Goal: Transaction & Acquisition: Purchase product/service

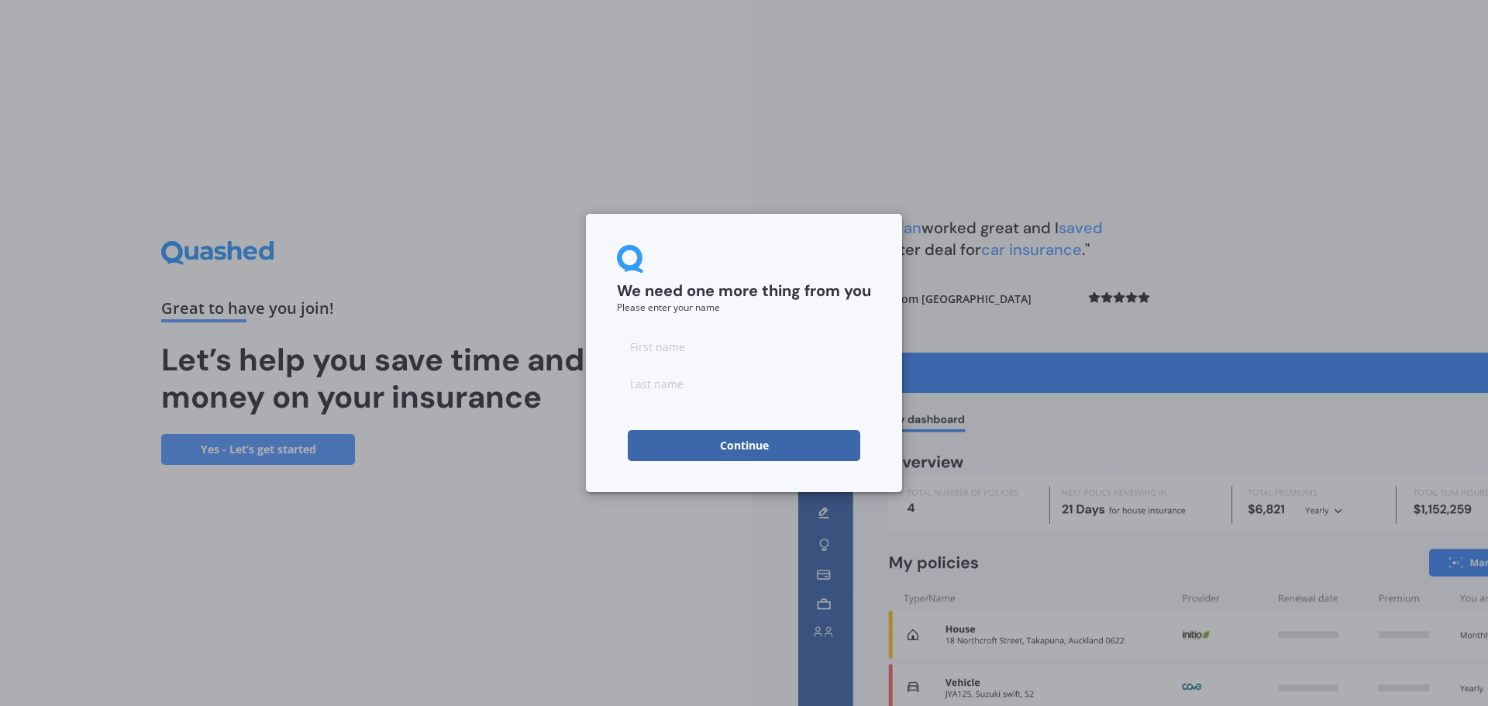
click at [705, 345] on input at bounding box center [744, 346] width 254 height 31
click at [653, 339] on input at bounding box center [744, 346] width 254 height 31
type input "Sam"
type input "U"
type input "Uel"
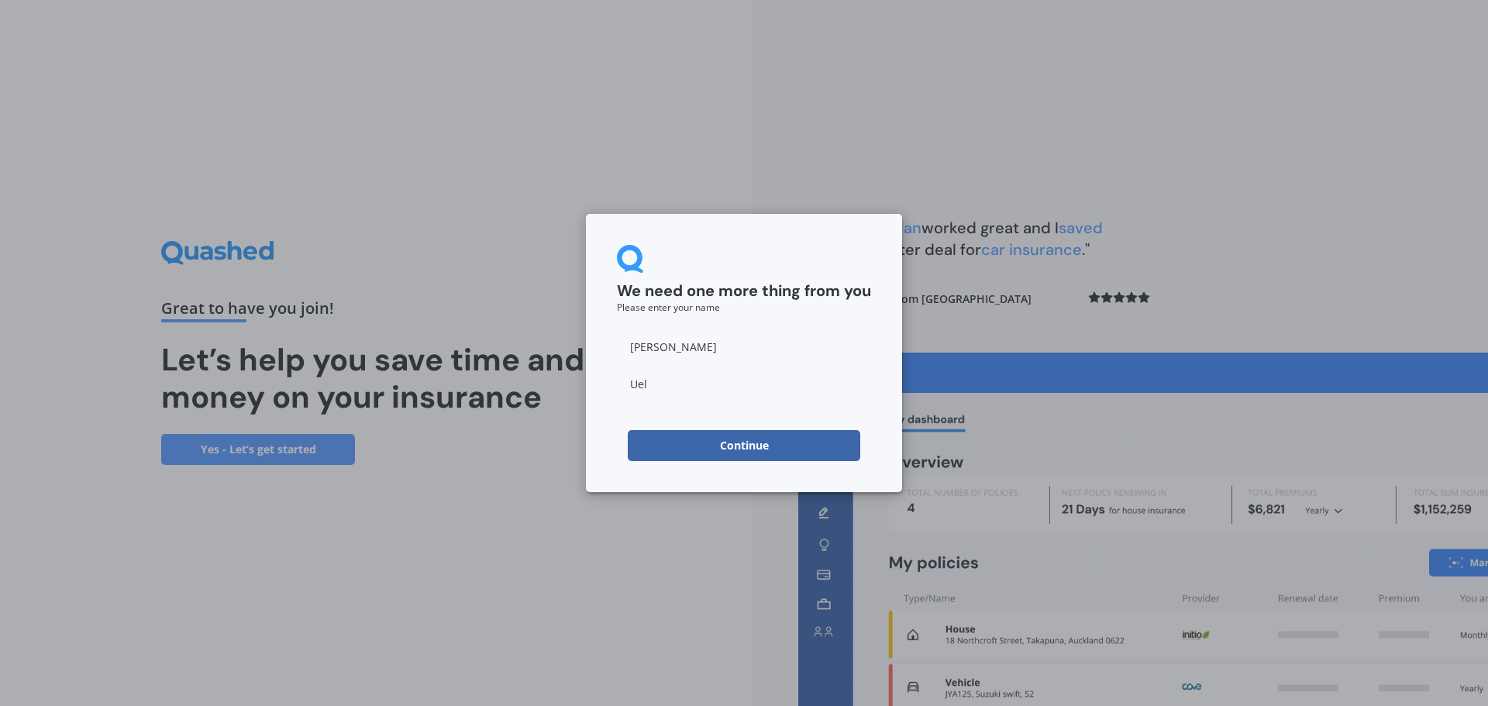
click at [723, 445] on button "Continue" at bounding box center [744, 445] width 232 height 31
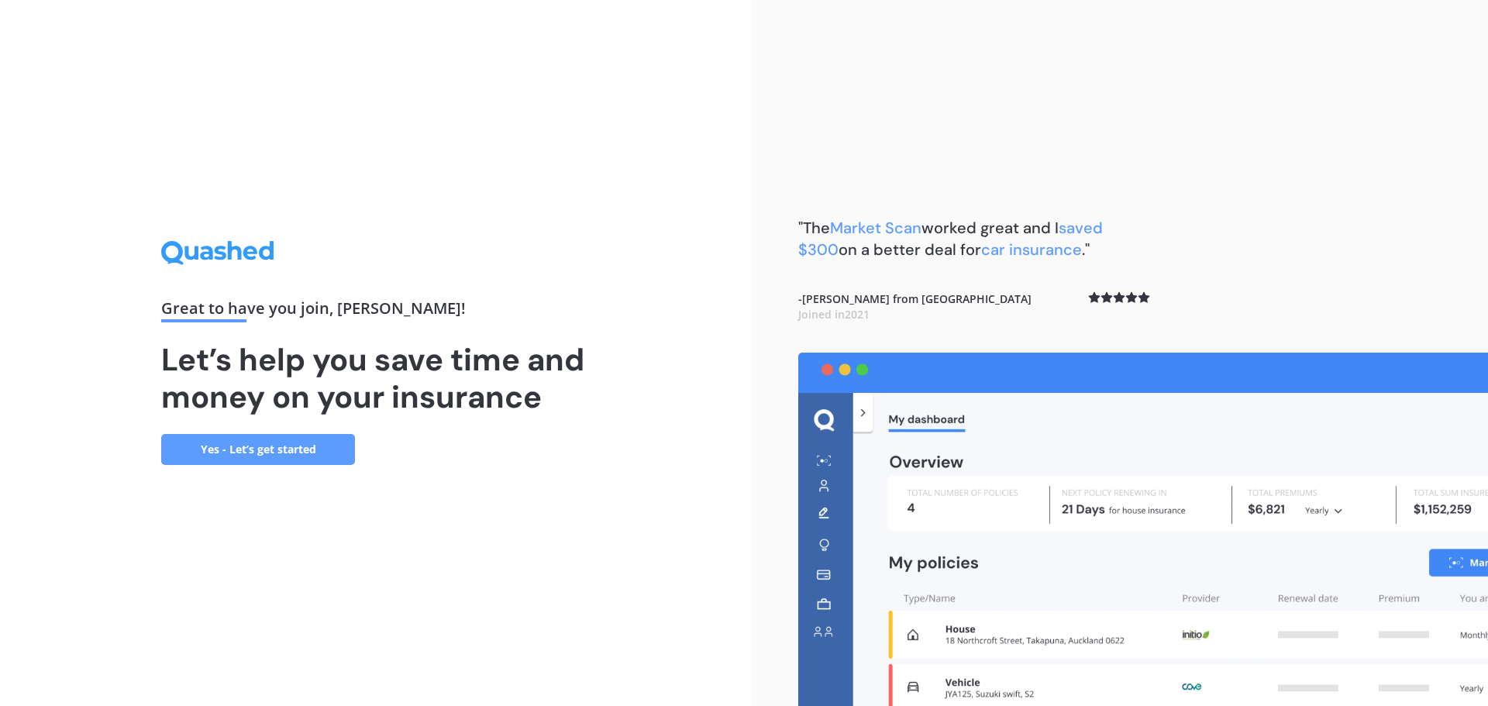
click at [294, 448] on link "Yes - Let’s get started" at bounding box center [258, 449] width 194 height 31
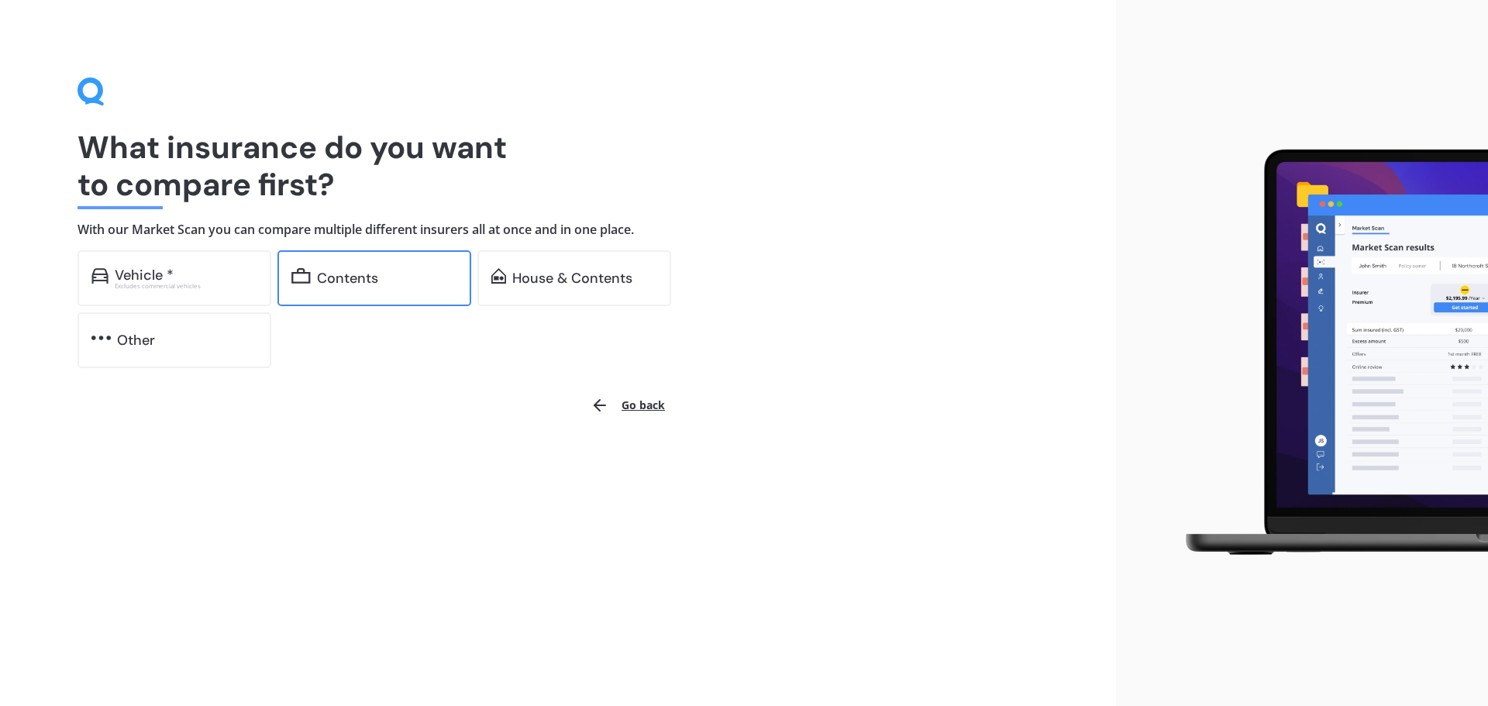
click at [380, 282] on div "Contents" at bounding box center [387, 277] width 140 height 15
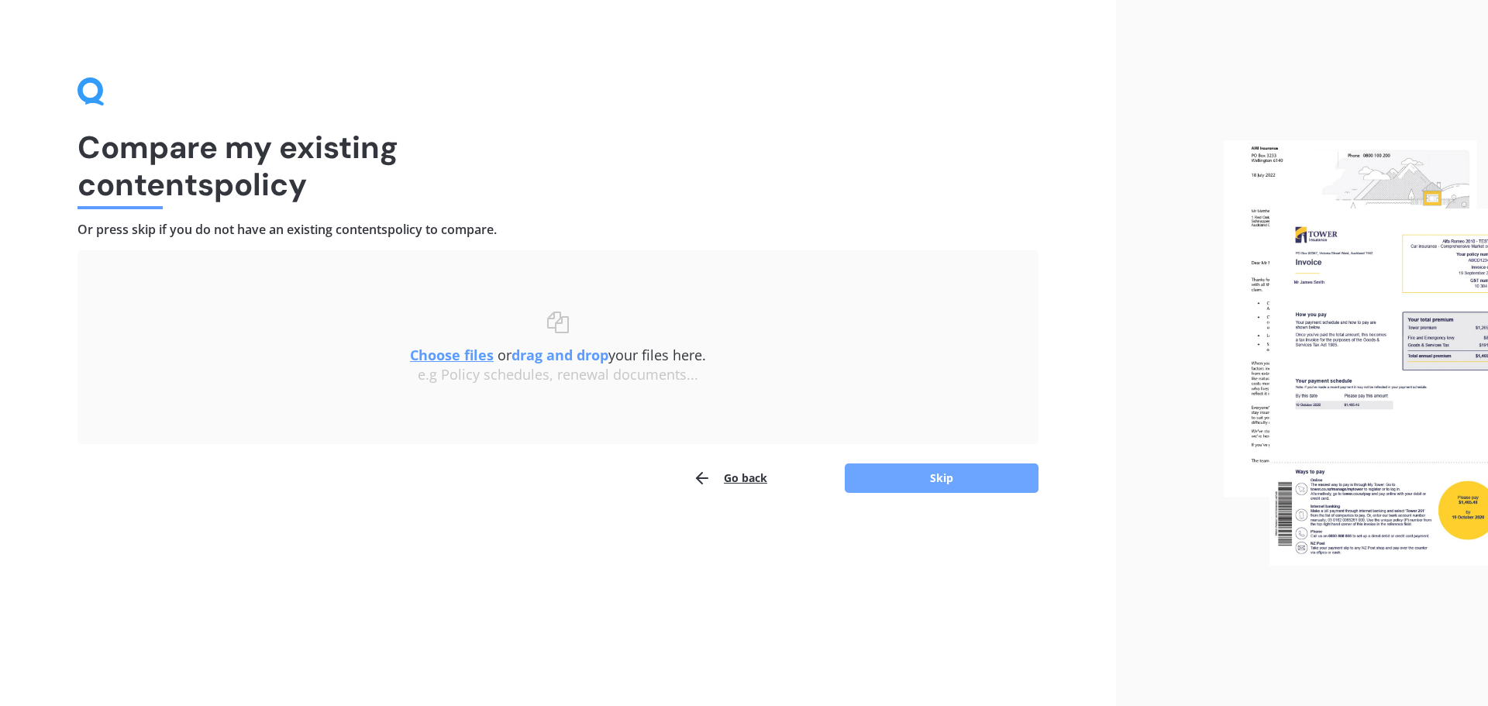
click at [952, 478] on button "Skip" at bounding box center [942, 477] width 194 height 29
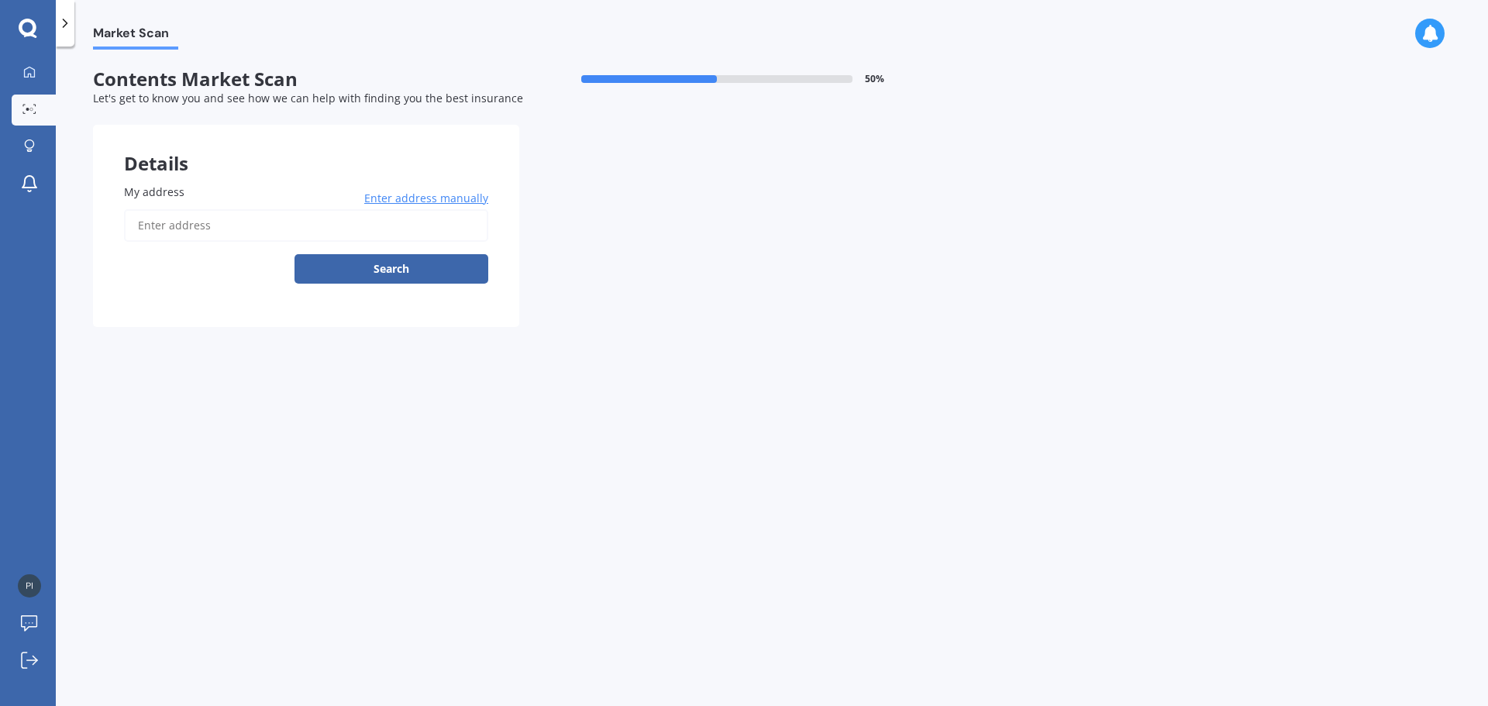
click at [266, 228] on input "My address" at bounding box center [306, 225] width 364 height 33
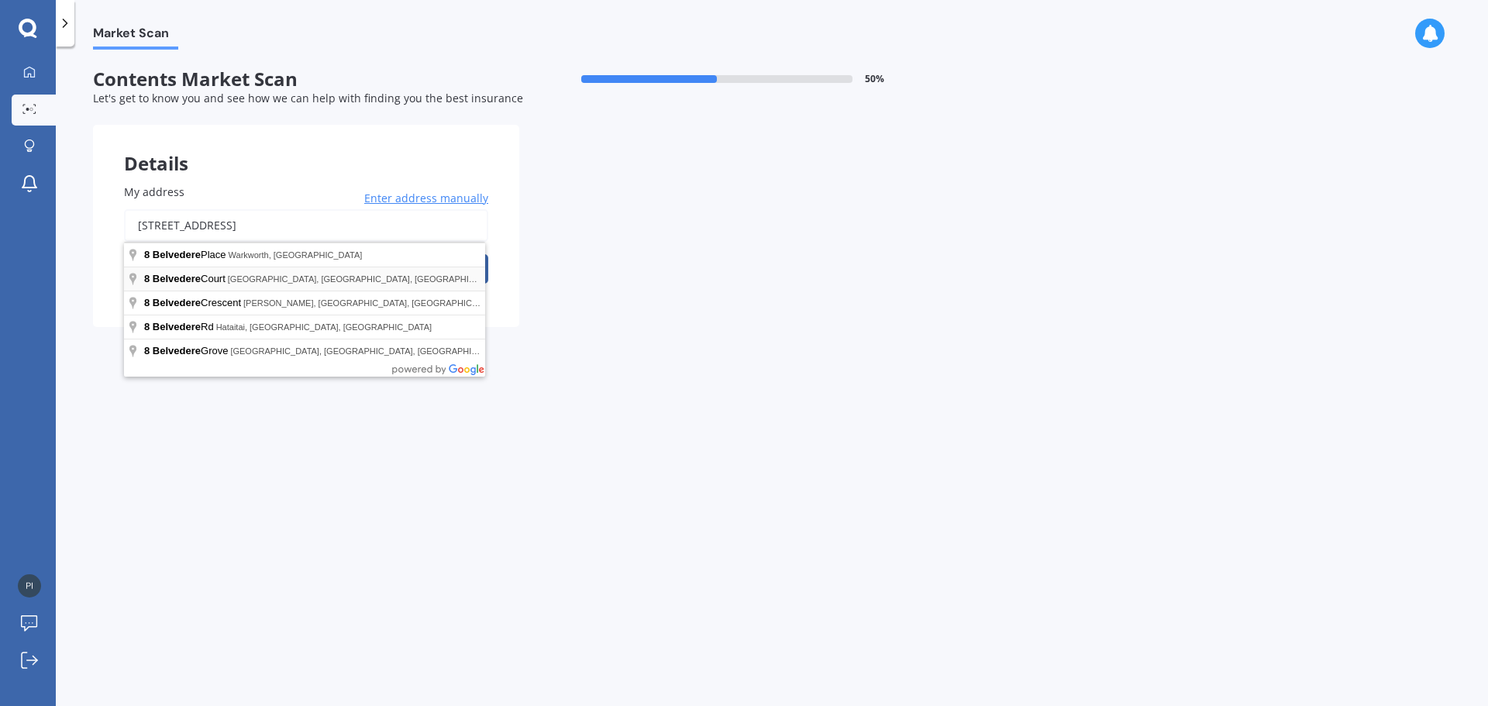
type input "[STREET_ADDRESS]"
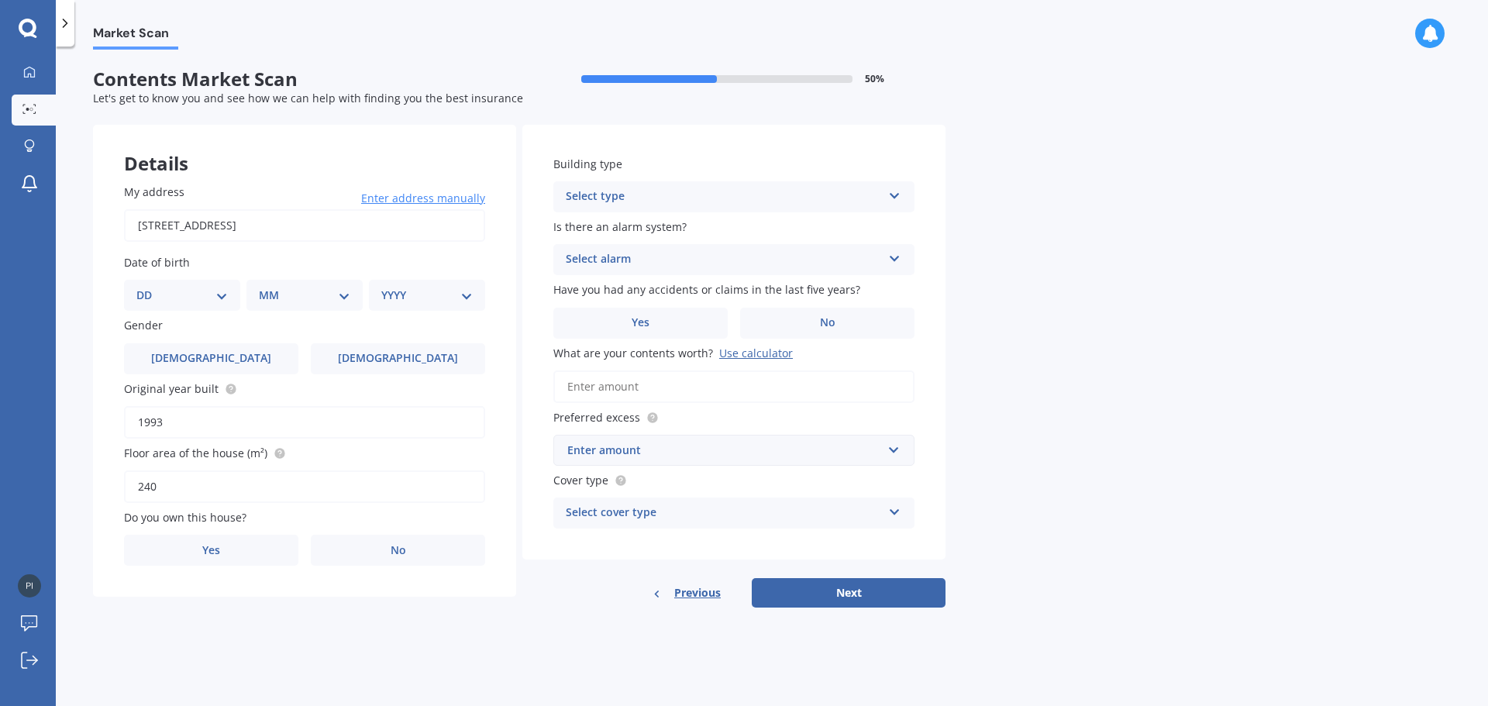
click at [212, 296] on select "DD 01 02 03 04 05 06 07 08 09 10 11 12 13 14 15 16 17 18 19 20 21 22 23 24 25 2…" at bounding box center [181, 295] width 91 height 17
select select "09"
click at [149, 287] on select "DD 01 02 03 04 05 06 07 08 09 10 11 12 13 14 15 16 17 18 19 20 21 22 23 24 25 2…" at bounding box center [181, 295] width 91 height 17
click at [339, 296] on select "MM 01 02 03 04 05 06 07 08 09 10 11 12" at bounding box center [307, 295] width 85 height 17
select select "11"
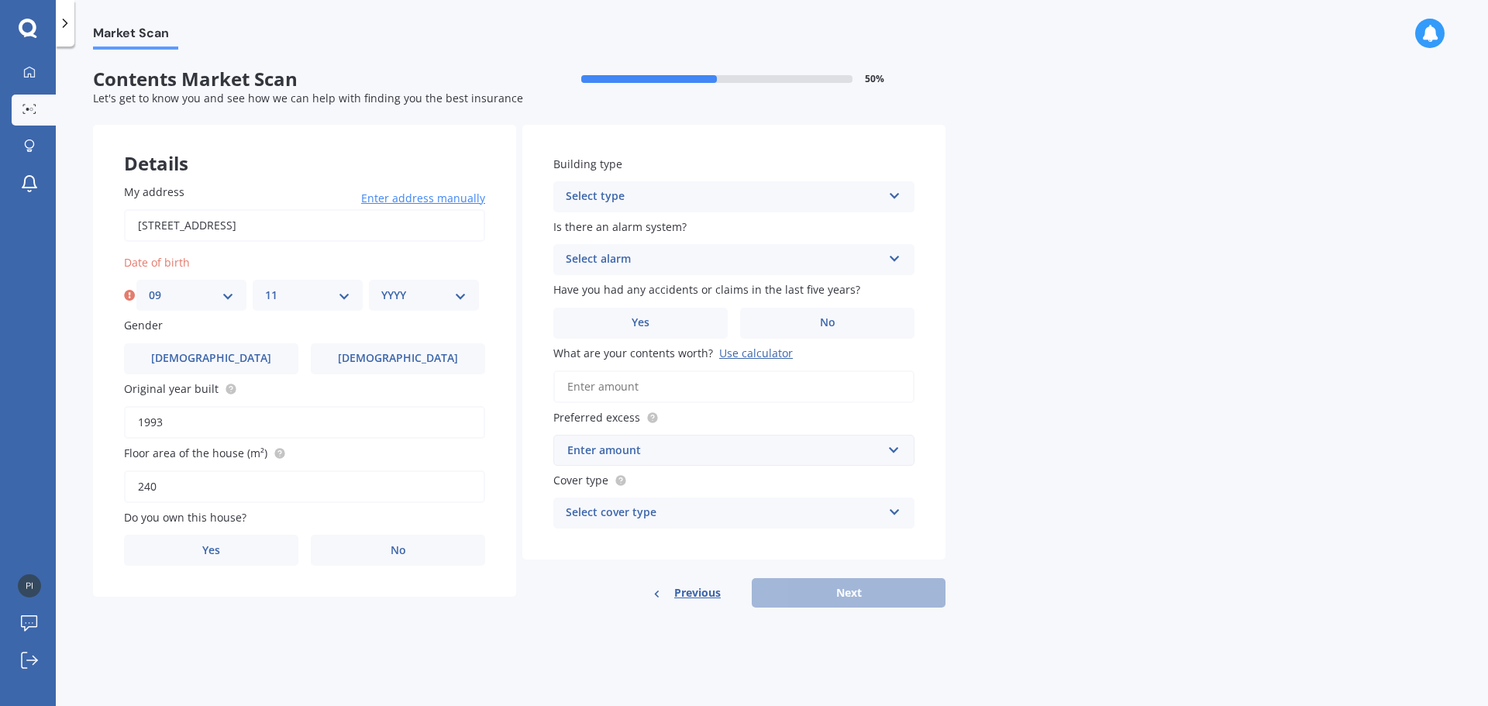
click at [265, 287] on select "MM 01 02 03 04 05 06 07 08 09 10 11 12" at bounding box center [307, 295] width 85 height 17
click at [462, 288] on select "YYYY 2009 2008 2007 2006 2005 2004 2003 2002 2001 2000 1999 1998 1997 1996 1995…" at bounding box center [423, 295] width 85 height 17
select select "1998"
click at [381, 287] on select "YYYY 2009 2008 2007 2006 2005 2004 2003 2002 2001 2000 1999 1998 1997 1996 1995…" at bounding box center [423, 295] width 85 height 17
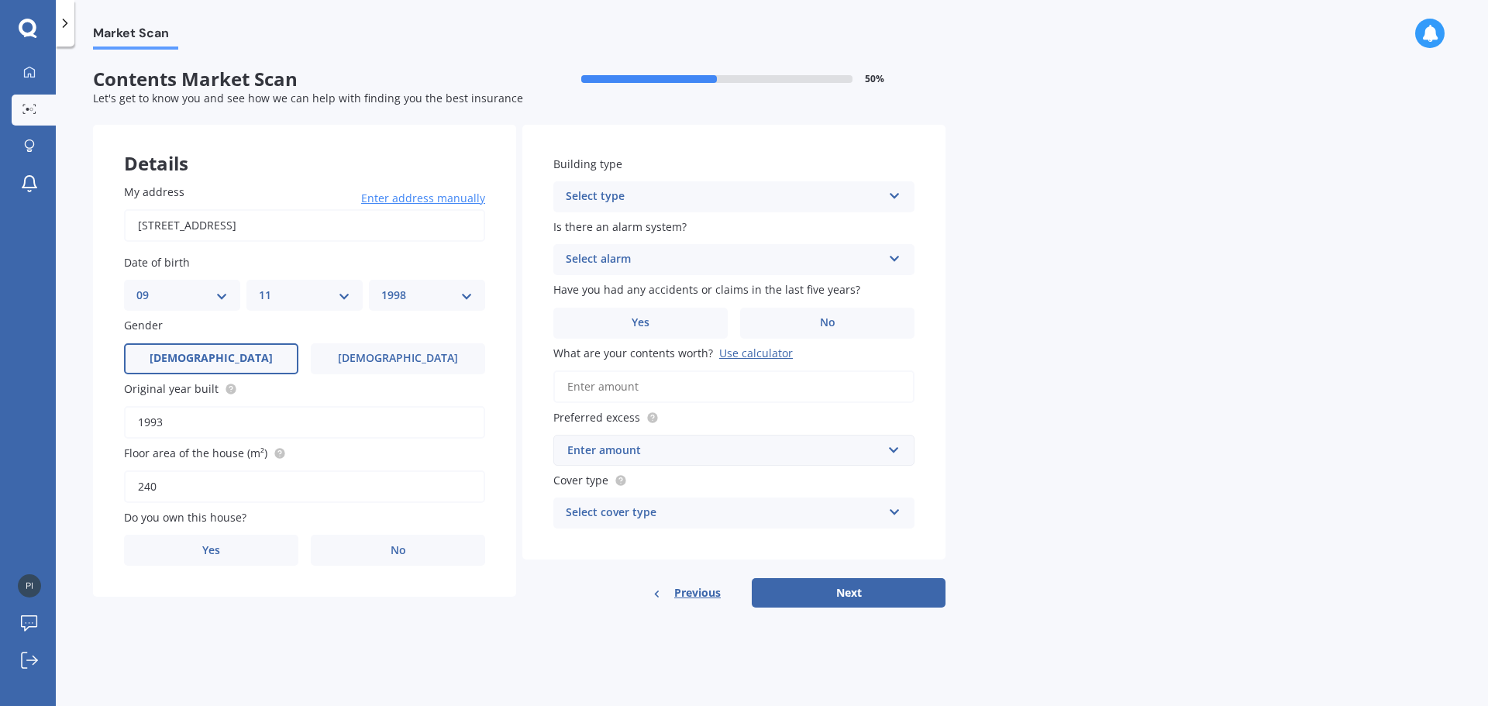
click at [243, 359] on label "[DEMOGRAPHIC_DATA]" at bounding box center [211, 358] width 174 height 31
click at [0, 0] on input "[DEMOGRAPHIC_DATA]" at bounding box center [0, 0] width 0 height 0
click at [397, 552] on span "No" at bounding box center [398, 550] width 15 height 13
click at [0, 0] on input "No" at bounding box center [0, 0] width 0 height 0
click at [360, 622] on div "Select occupant" at bounding box center [294, 613] width 316 height 19
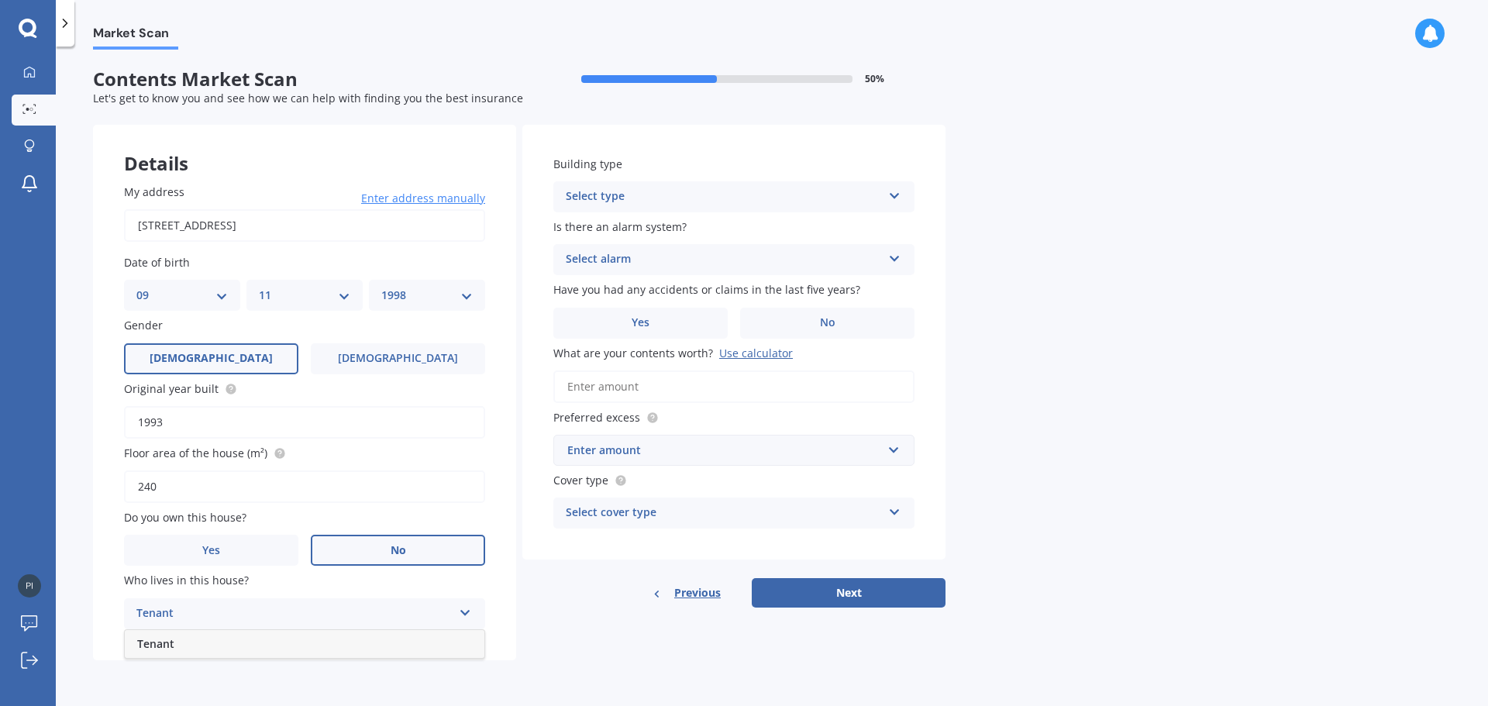
click at [227, 644] on div "Tenant" at bounding box center [305, 644] width 360 height 28
click at [721, 197] on div "Select type" at bounding box center [724, 197] width 316 height 19
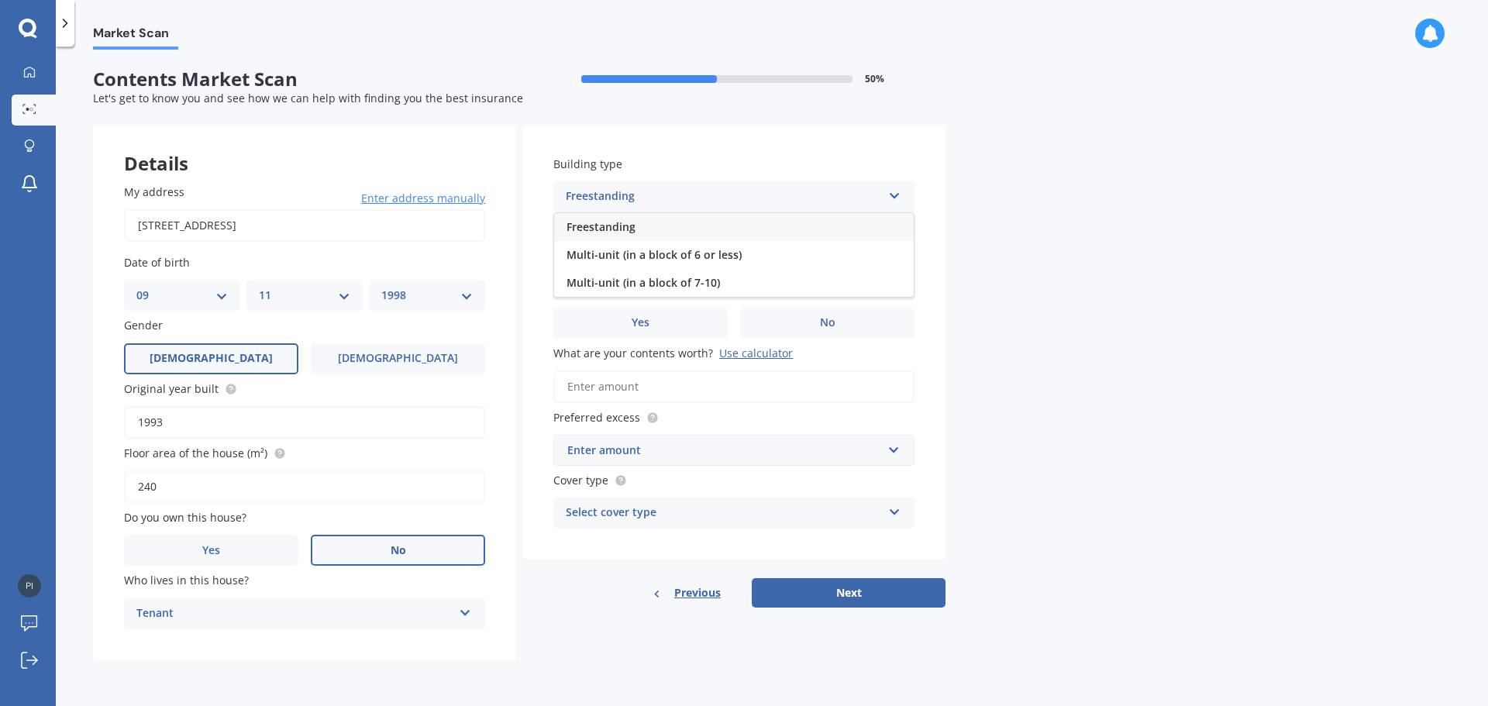
click at [611, 234] on div "Freestanding" at bounding box center [734, 227] width 360 height 28
click at [637, 254] on div "Select alarm" at bounding box center [724, 259] width 316 height 19
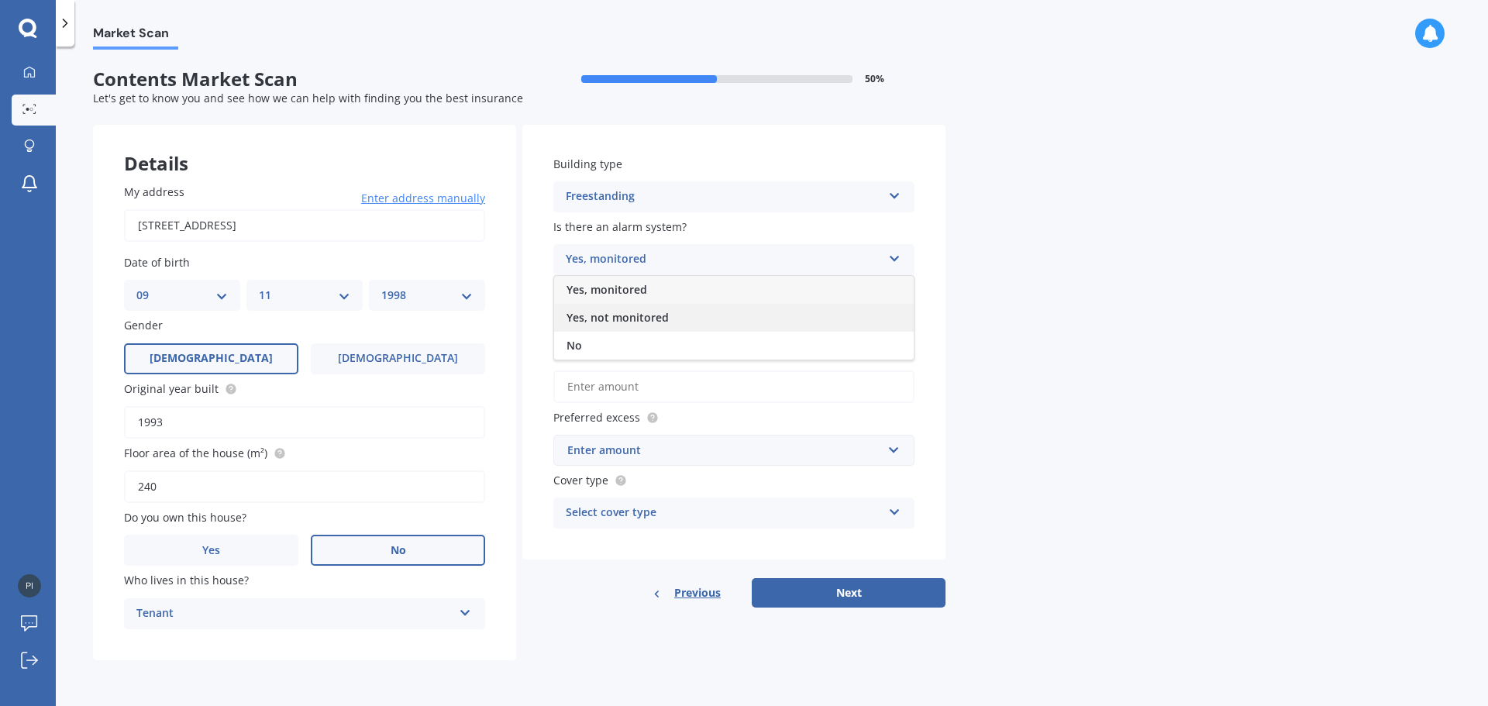
click at [634, 320] on span "Yes, not monitored" at bounding box center [618, 317] width 102 height 15
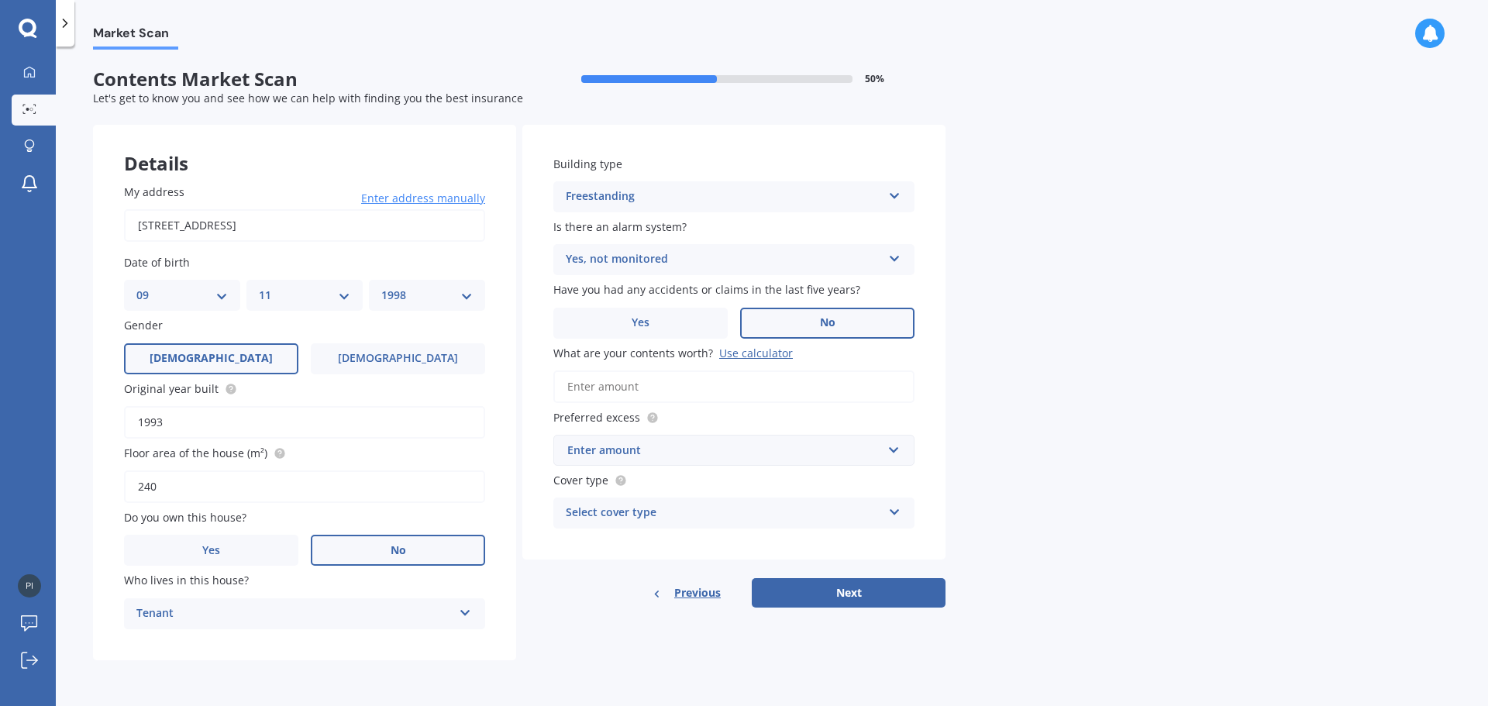
click at [860, 325] on label "No" at bounding box center [827, 323] width 174 height 31
click at [0, 0] on input "No" at bounding box center [0, 0] width 0 height 0
click at [742, 387] on input "What are your contents worth? Use calculator" at bounding box center [733, 386] width 361 height 33
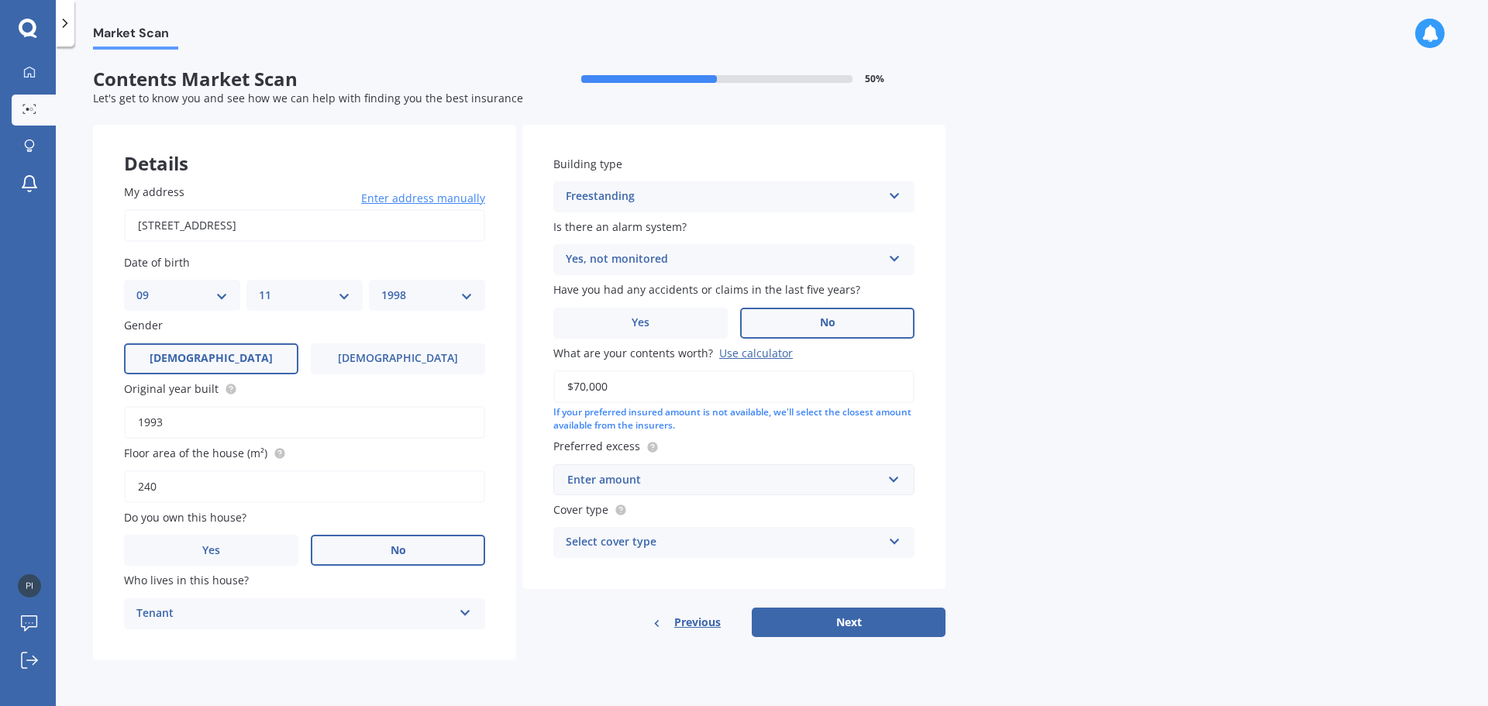
type input "$70,000"
click at [890, 480] on input "text" at bounding box center [728, 479] width 347 height 29
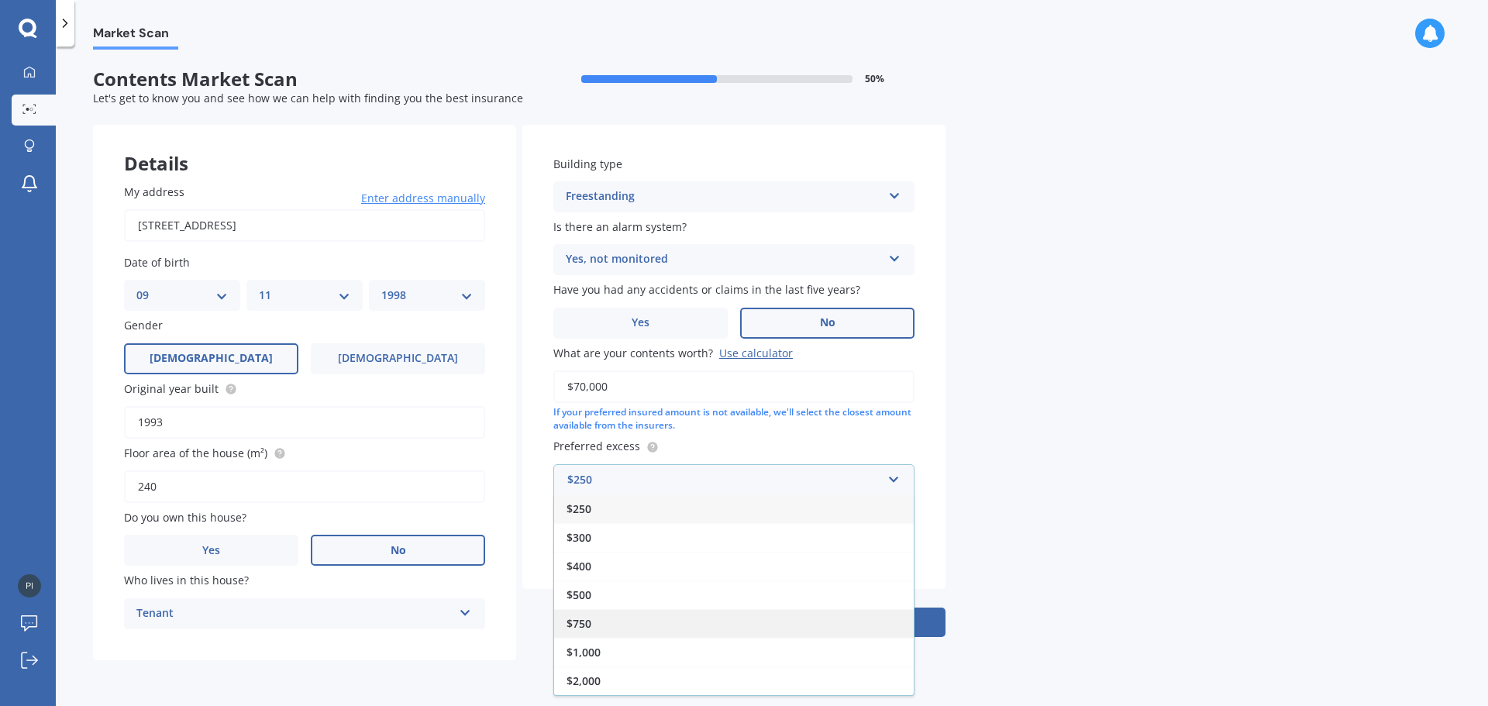
click at [698, 623] on div "$750" at bounding box center [734, 623] width 360 height 29
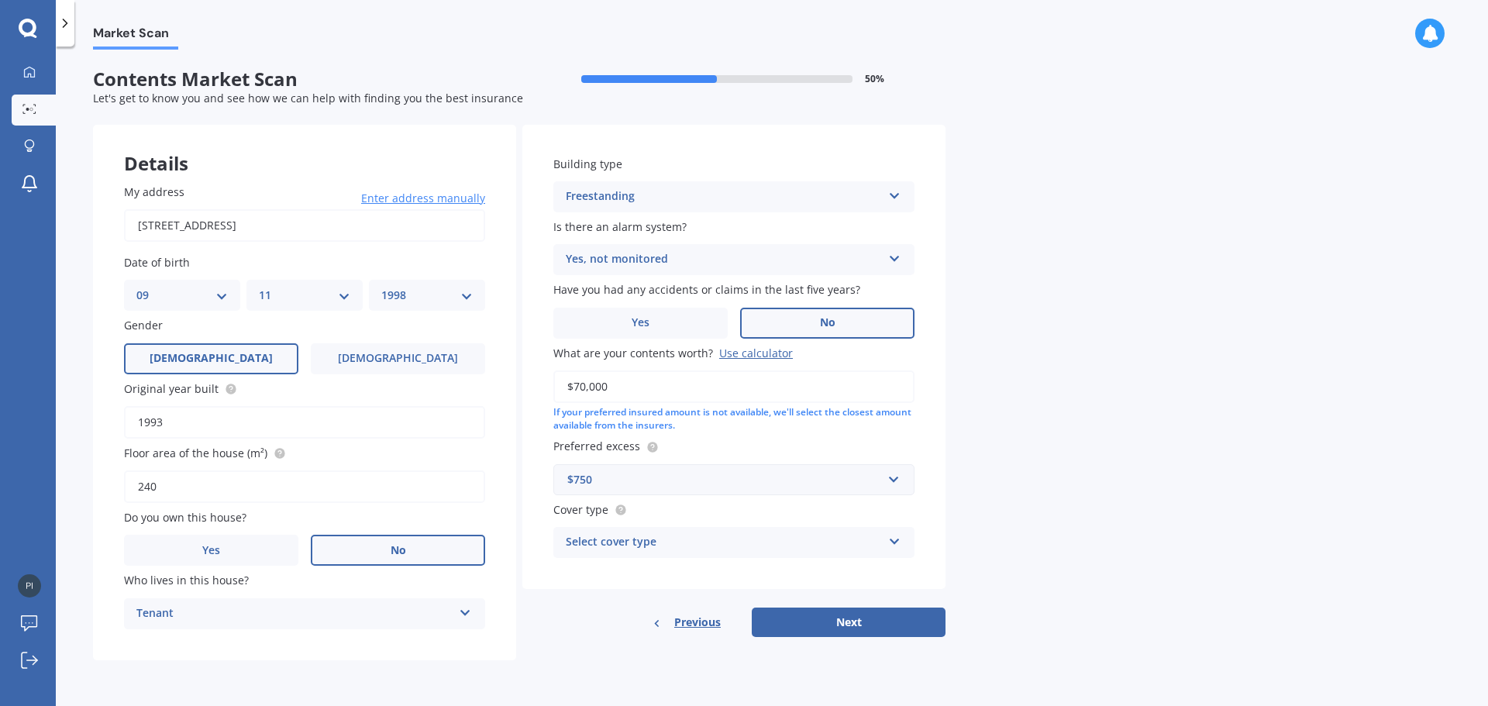
click at [682, 542] on div "Select cover type" at bounding box center [724, 542] width 316 height 19
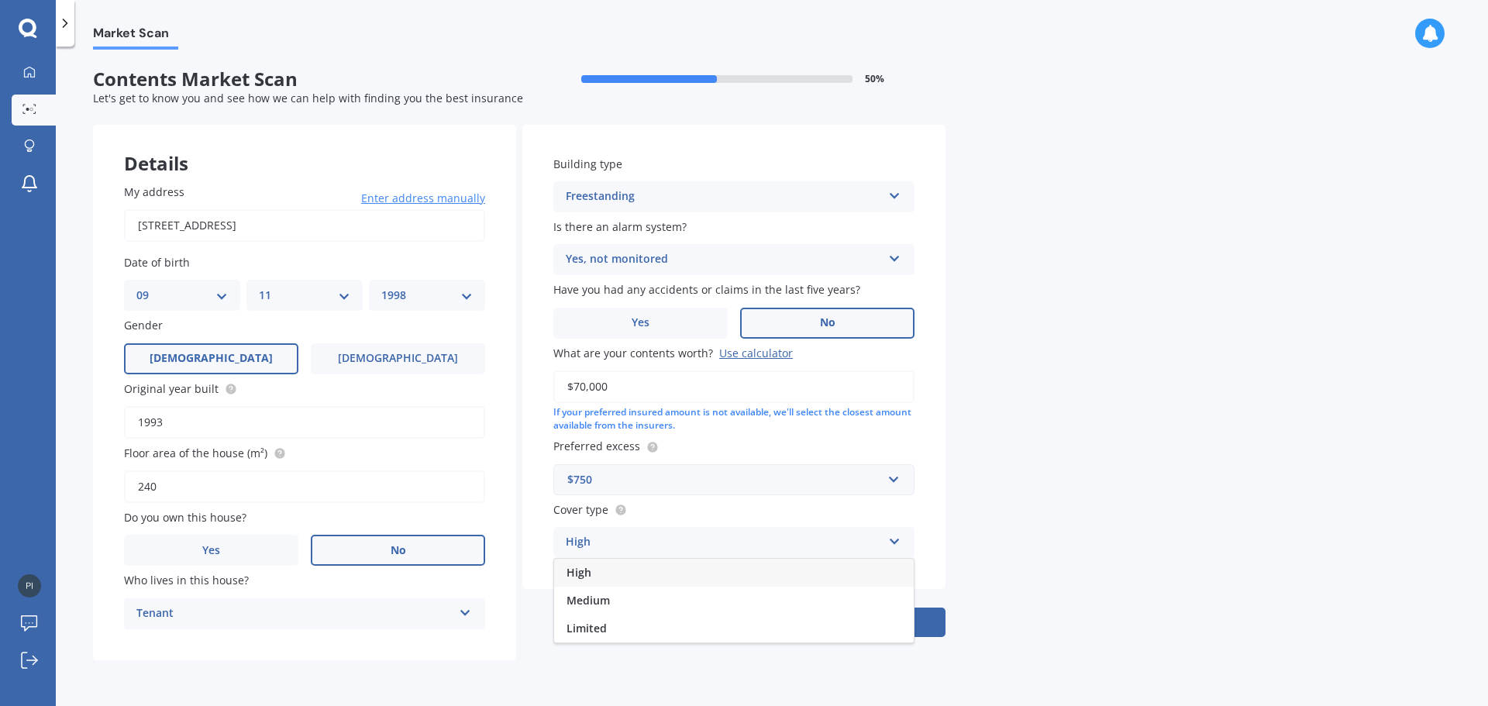
click at [635, 569] on div "High" at bounding box center [734, 573] width 360 height 28
click at [904, 623] on button "Next" at bounding box center [849, 622] width 194 height 29
select select "09"
select select "11"
select select "1998"
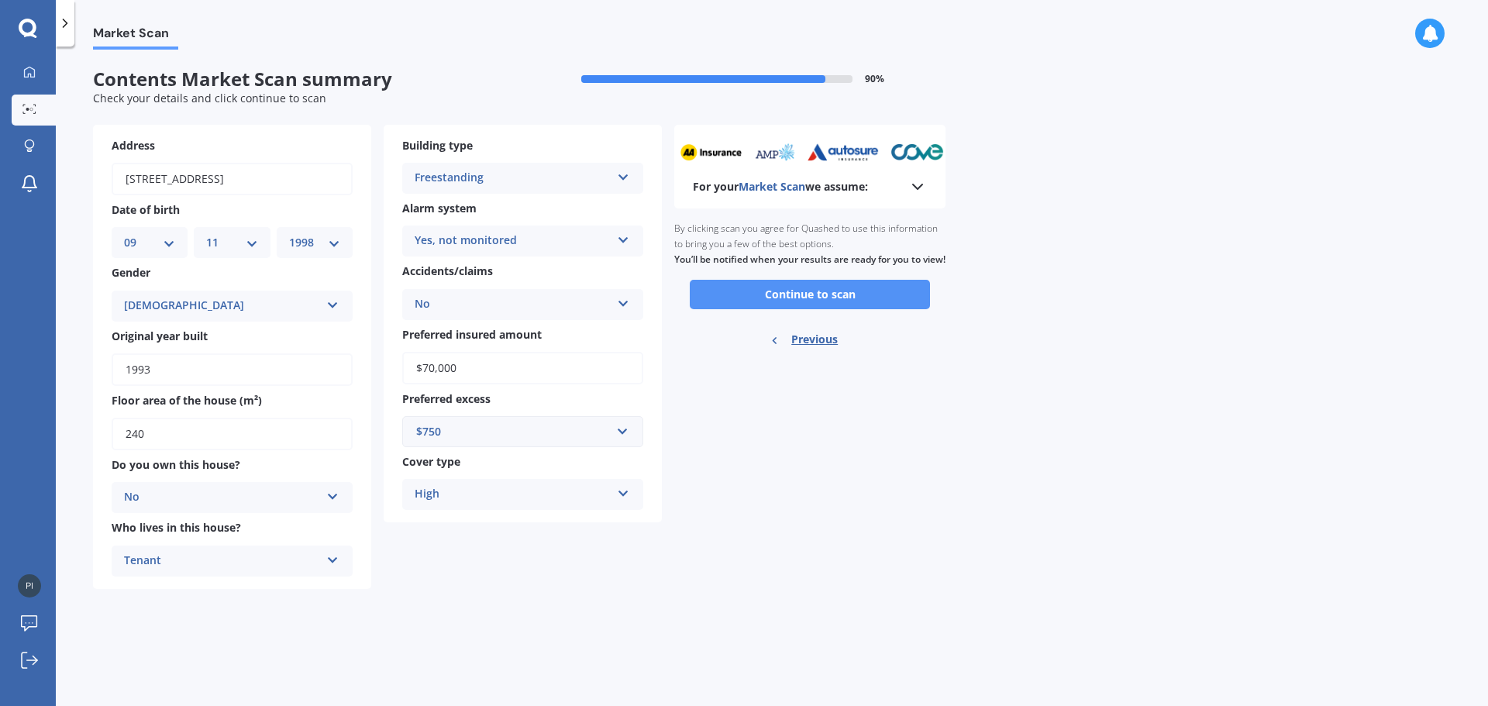
click at [846, 306] on button "Continue to scan" at bounding box center [810, 294] width 240 height 29
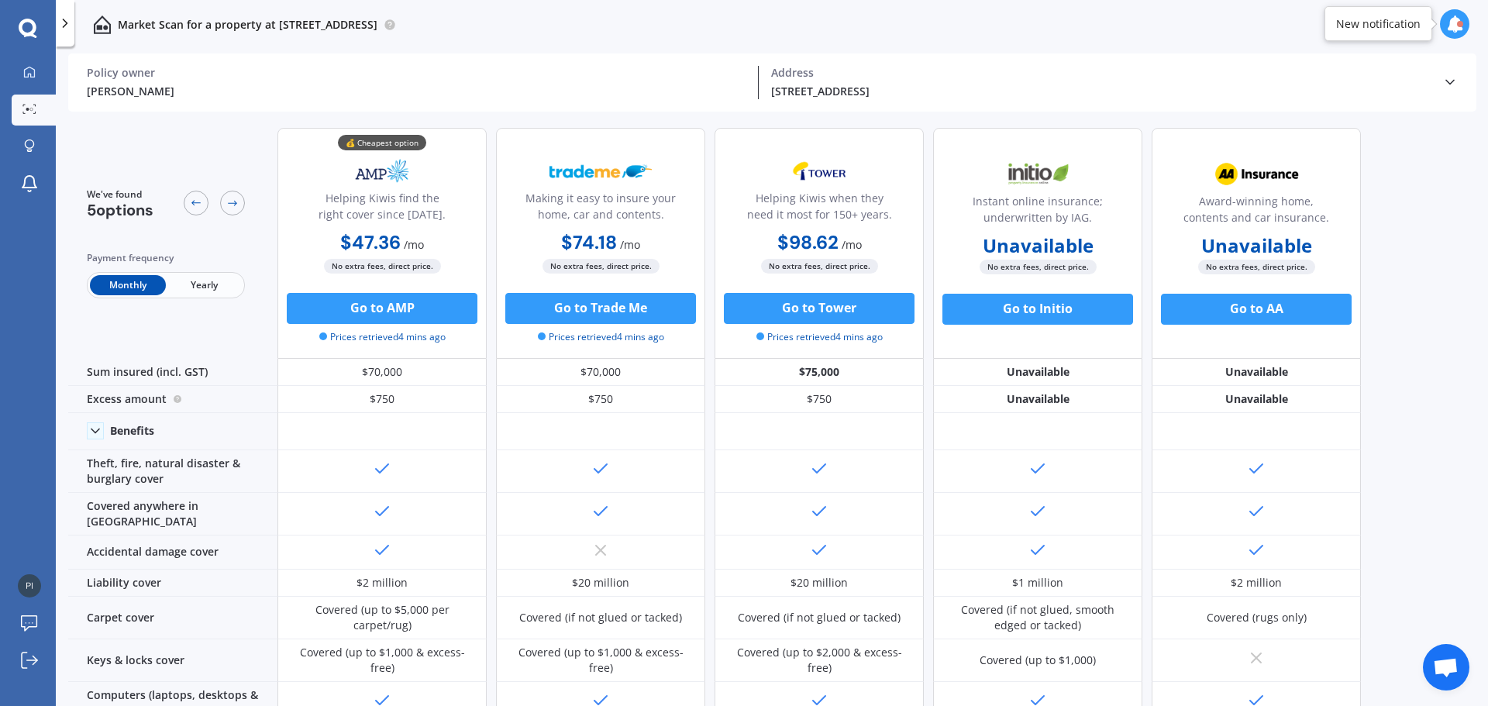
click at [208, 291] on span "Yearly" at bounding box center [204, 285] width 76 height 20
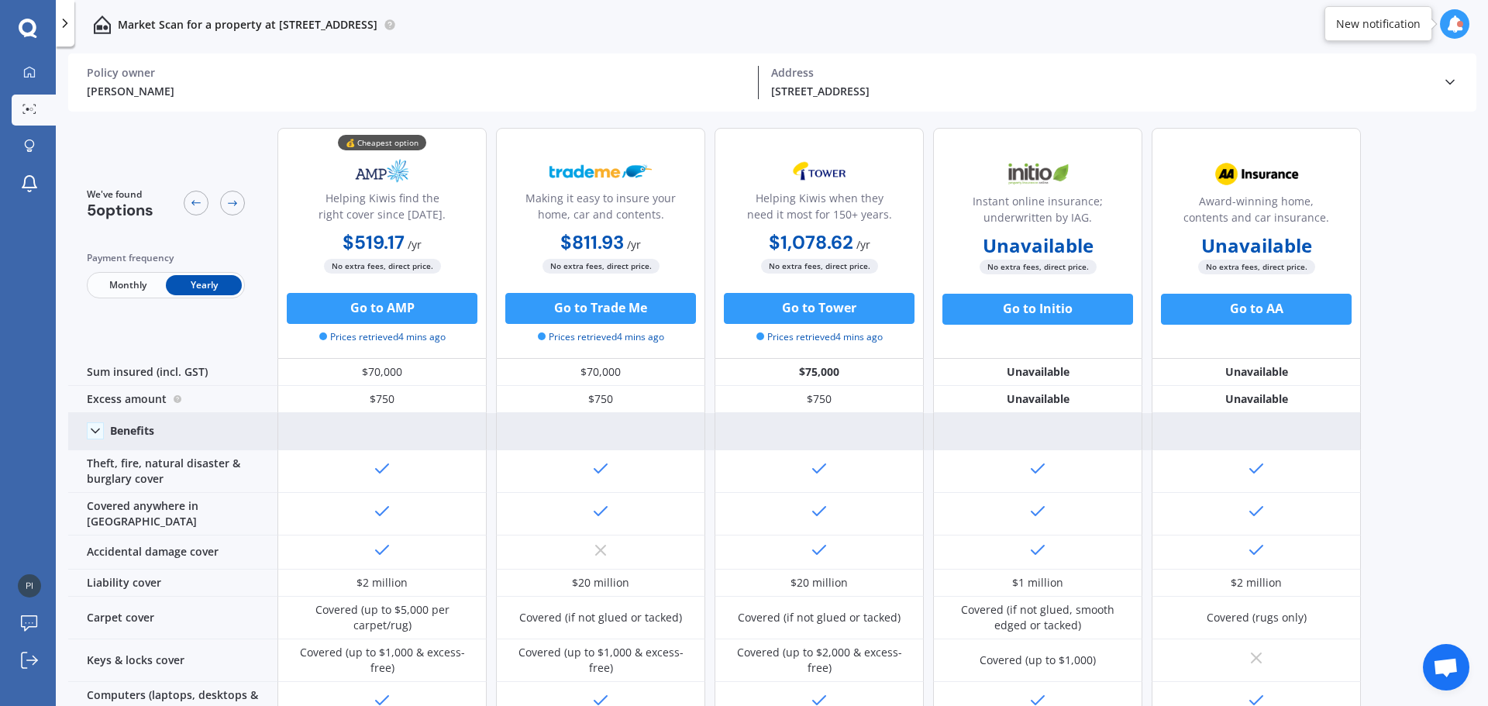
scroll to position [77, 0]
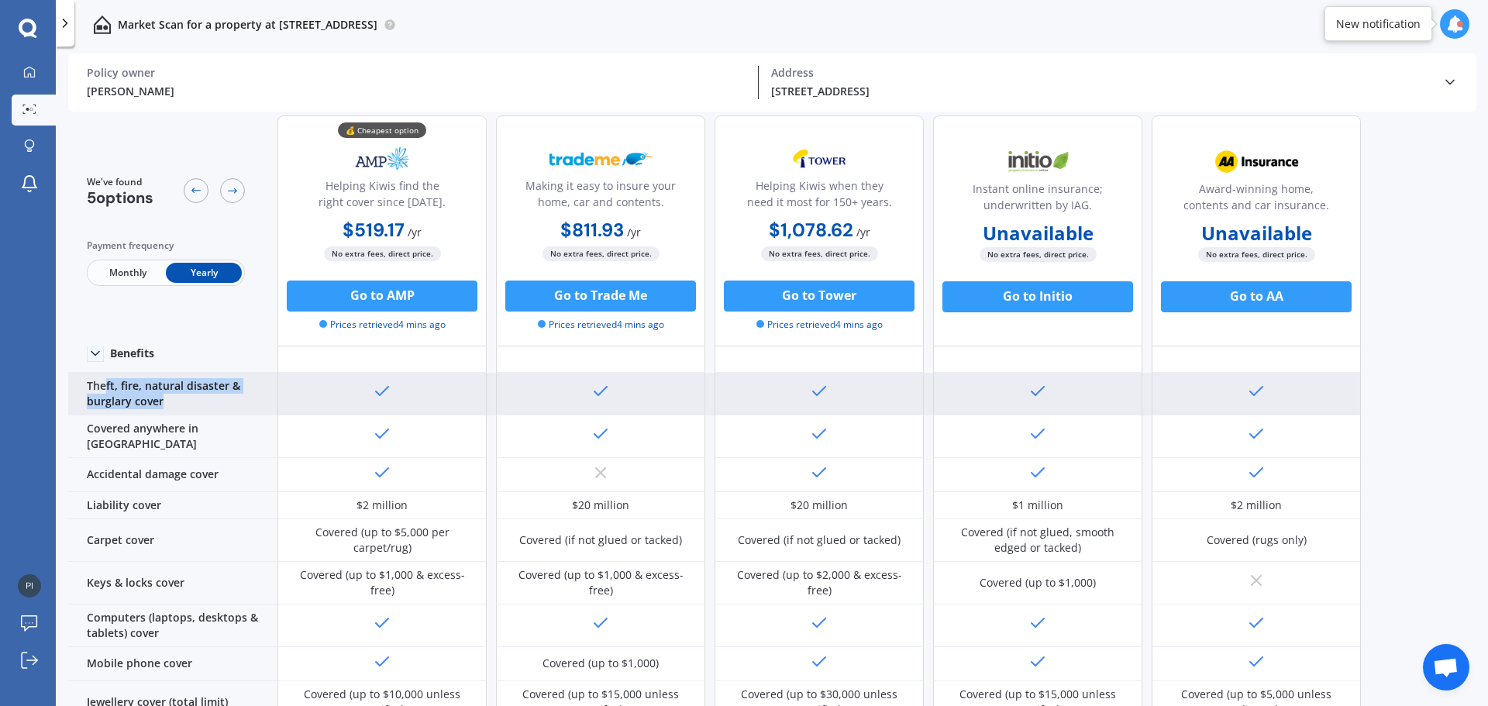
drag, startPoint x: 105, startPoint y: 387, endPoint x: 218, endPoint y: 407, distance: 114.9
click at [218, 407] on div "Theft, fire, natural disaster & burglary cover" at bounding box center [172, 394] width 209 height 43
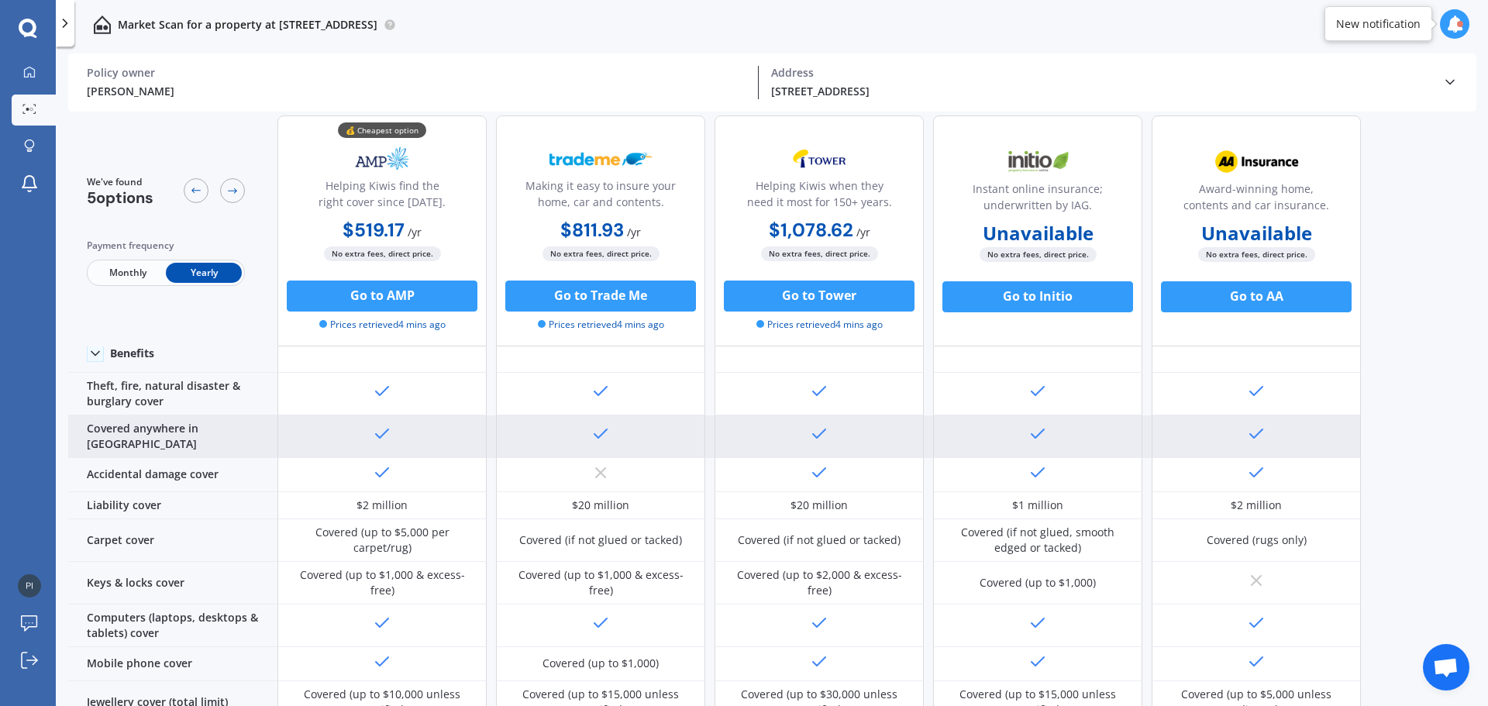
click at [209, 432] on div "Covered anywhere in NZ" at bounding box center [172, 436] width 209 height 43
drag, startPoint x: 108, startPoint y: 428, endPoint x: 274, endPoint y: 431, distance: 166.7
click at [274, 431] on div "Covered anywhere in NZ" at bounding box center [172, 436] width 209 height 43
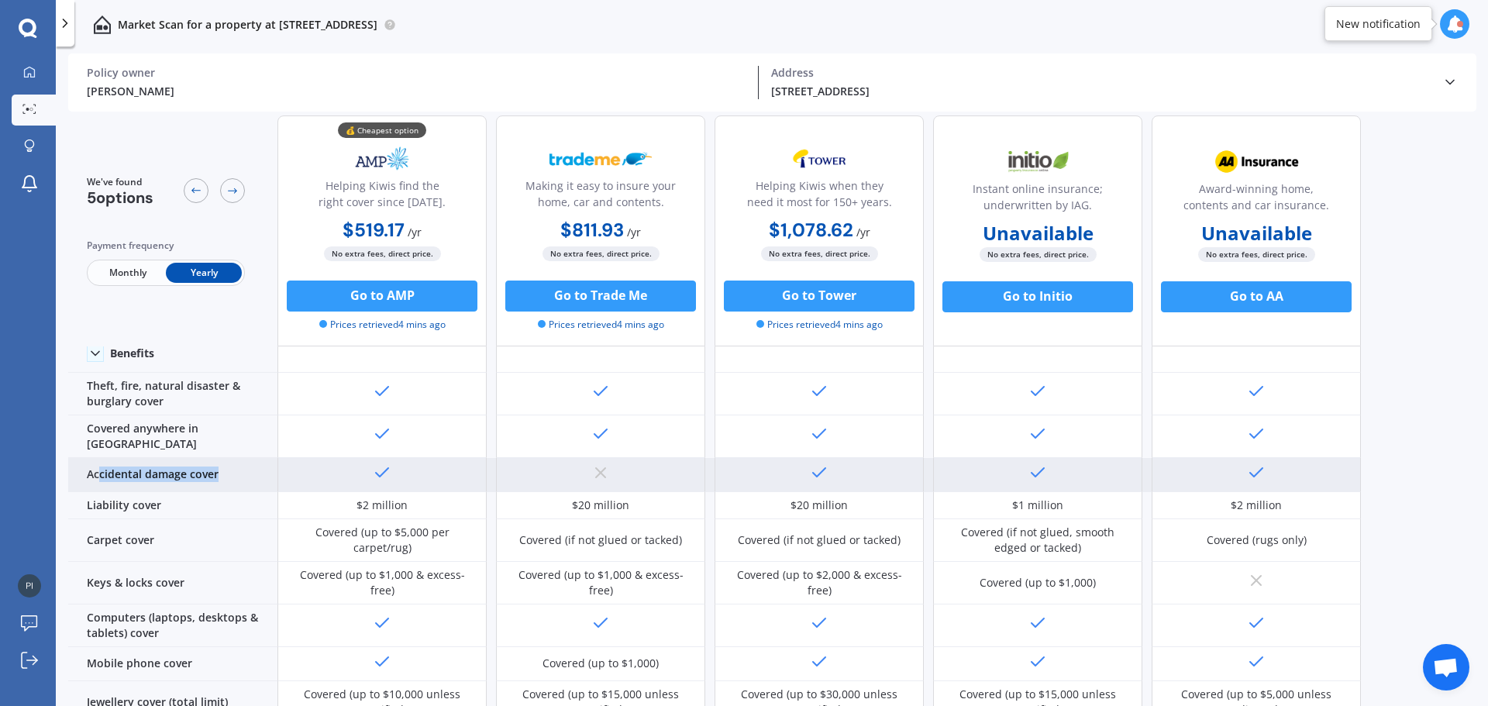
drag, startPoint x: 97, startPoint y: 467, endPoint x: 256, endPoint y: 470, distance: 158.9
click at [256, 470] on div "Accidental damage cover" at bounding box center [172, 475] width 209 height 34
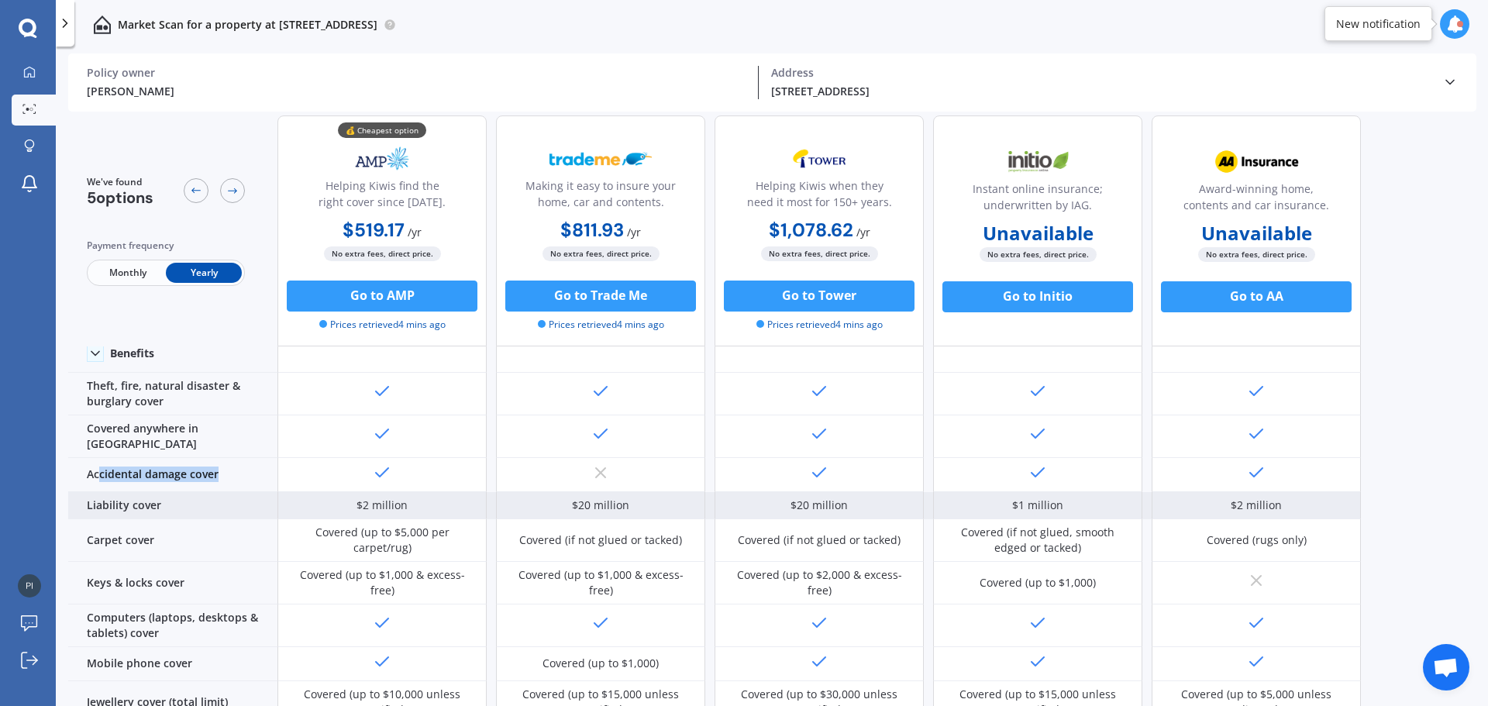
scroll to position [155, 0]
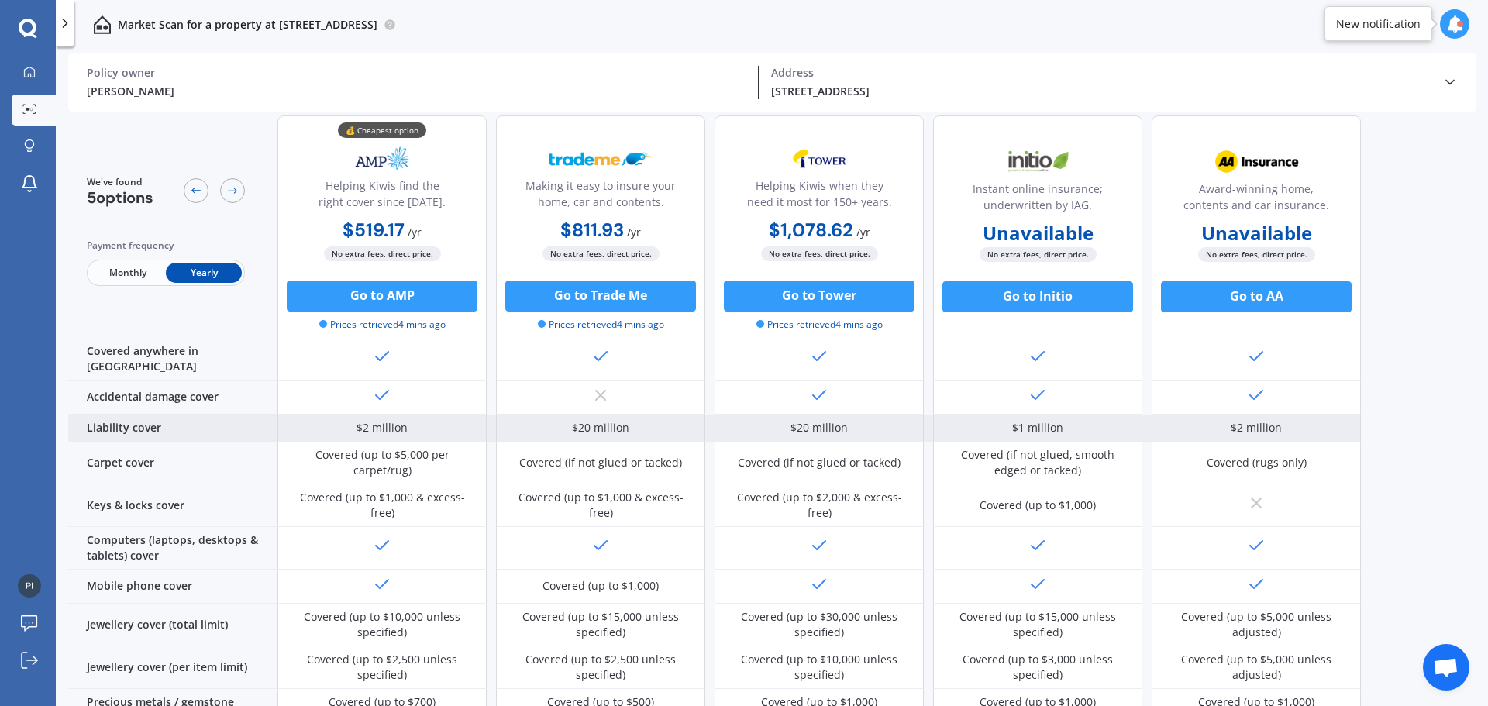
click at [133, 427] on div "Liability cover" at bounding box center [172, 428] width 209 height 27
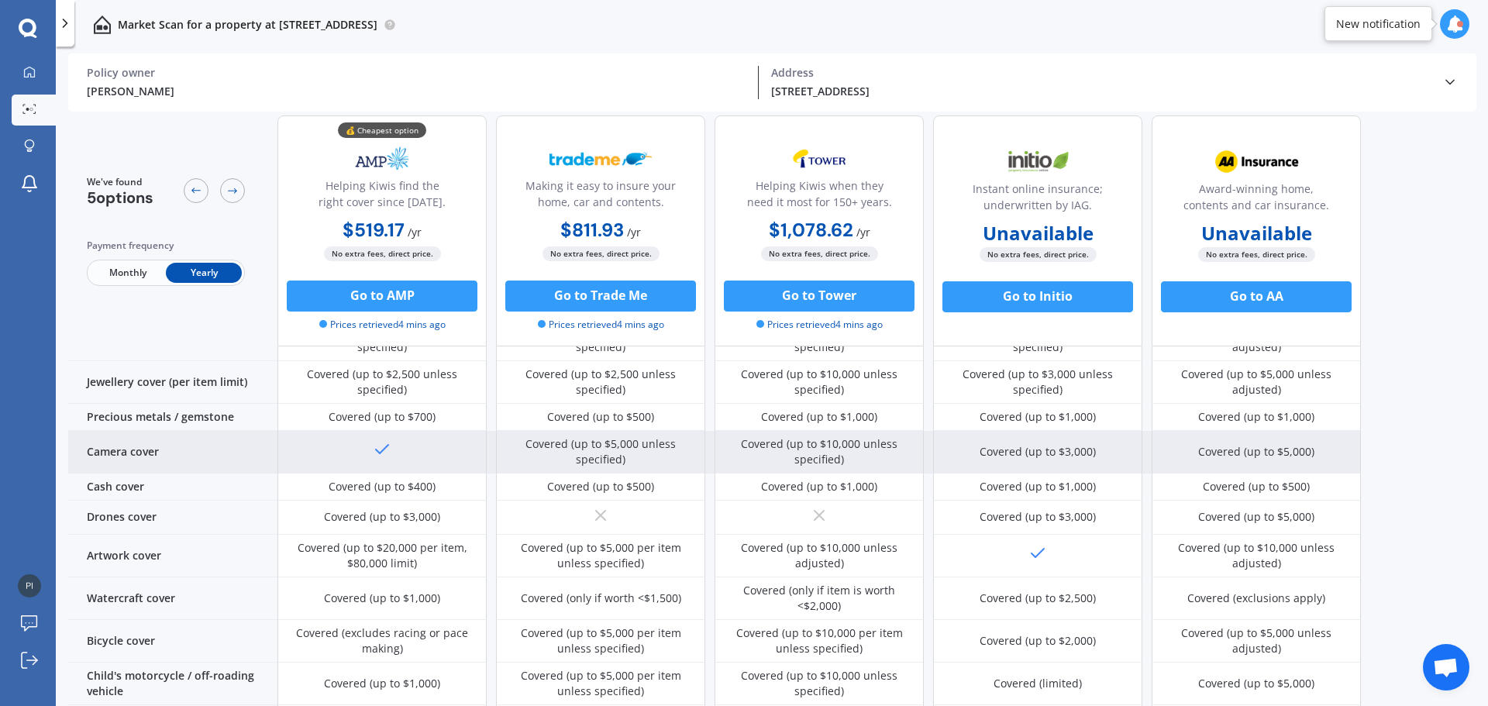
scroll to position [465, 0]
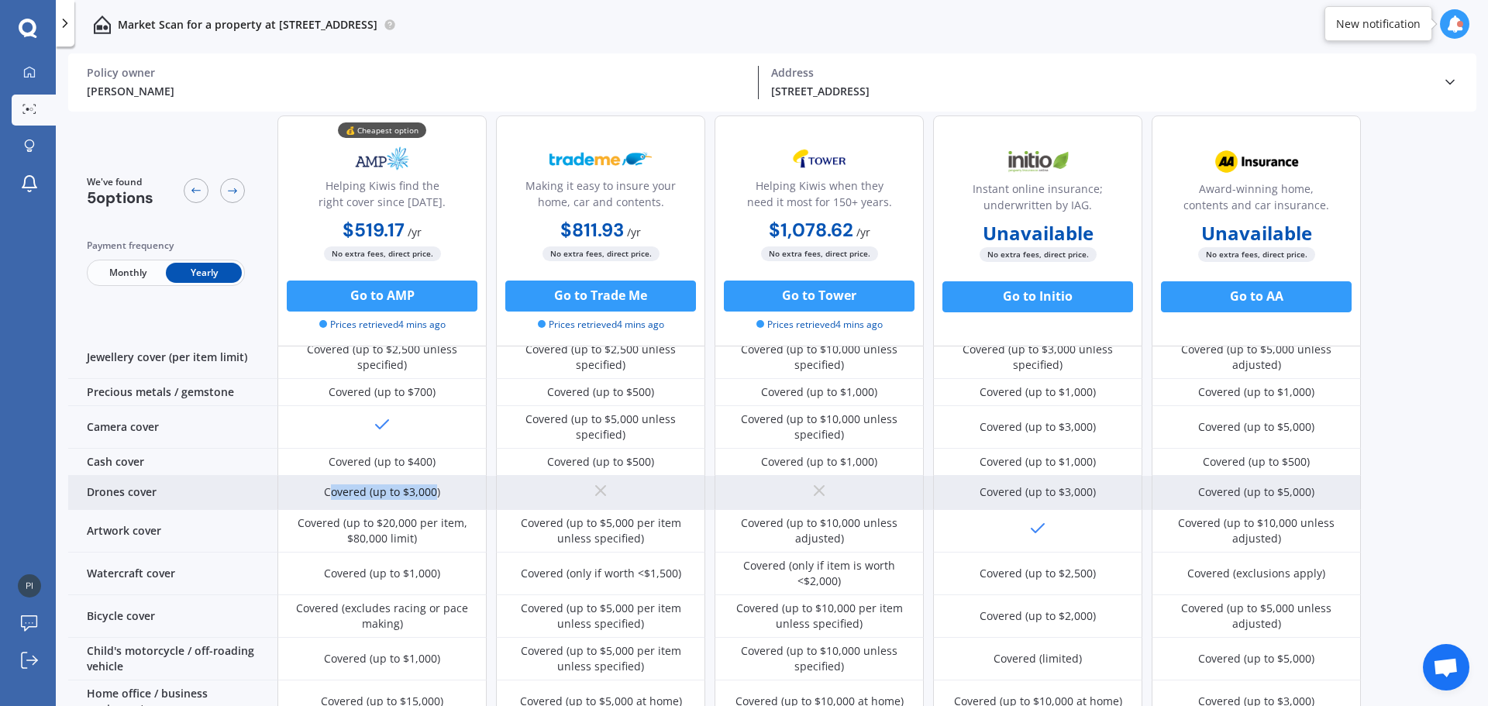
drag, startPoint x: 329, startPoint y: 475, endPoint x: 440, endPoint y: 477, distance: 110.8
click at [436, 484] on div "Covered (up to $3,000)" at bounding box center [382, 491] width 116 height 15
click at [449, 480] on div "Covered (up to $3,000)" at bounding box center [381, 493] width 209 height 34
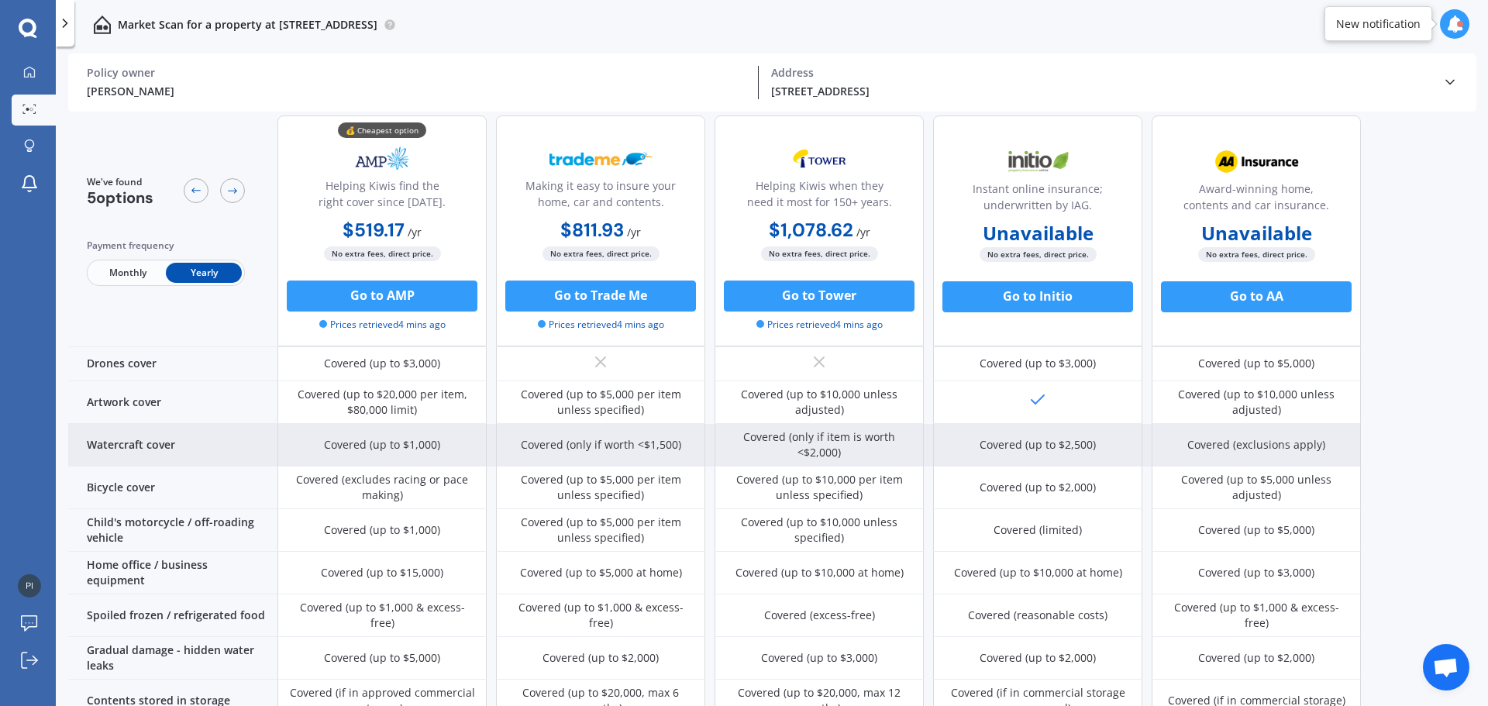
scroll to position [620, 0]
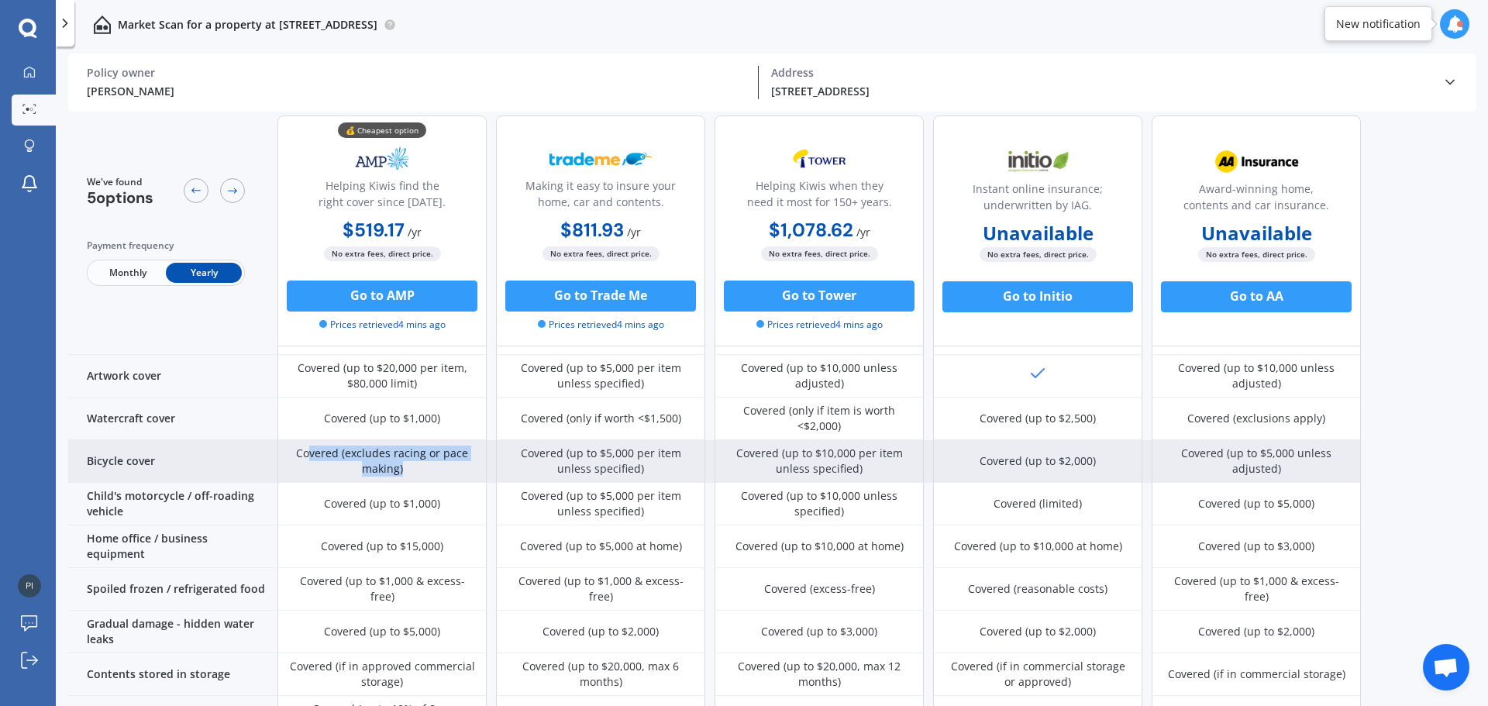
drag, startPoint x: 313, startPoint y: 432, endPoint x: 449, endPoint y: 458, distance: 138.9
click at [449, 458] on div "Covered (excludes racing or pace making)" at bounding box center [382, 461] width 186 height 31
click at [459, 453] on div "Covered (excludes racing or pace making)" at bounding box center [382, 461] width 186 height 31
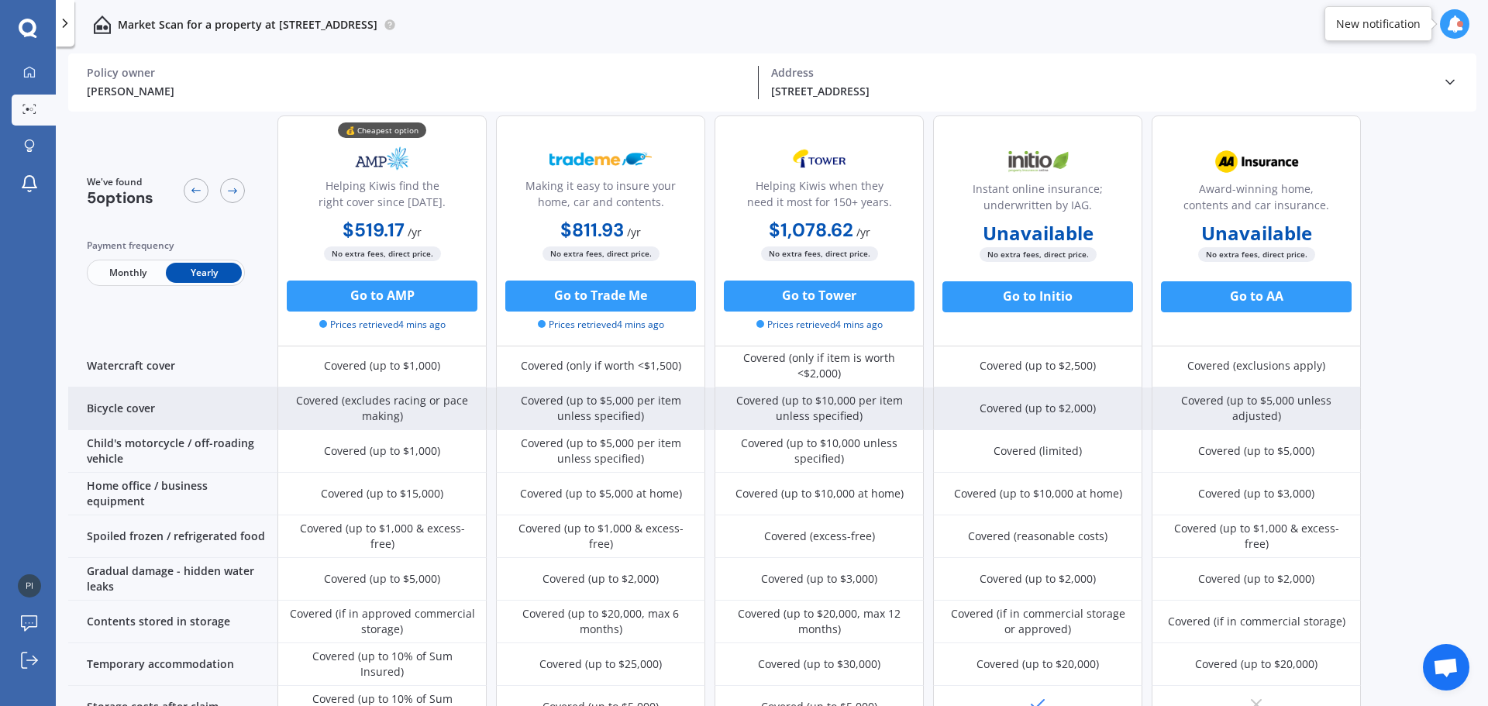
scroll to position [697, 0]
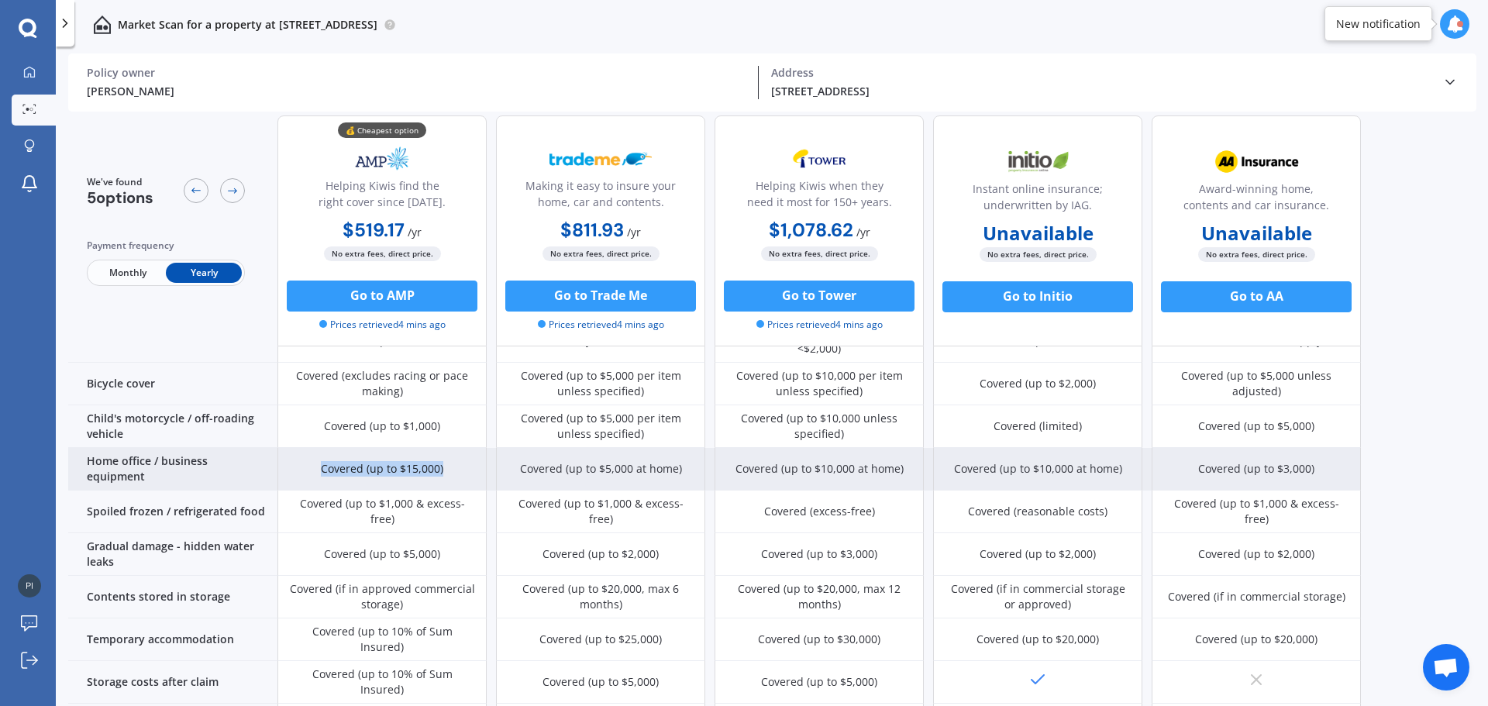
drag, startPoint x: 309, startPoint y: 446, endPoint x: 463, endPoint y: 449, distance: 154.3
click at [462, 449] on div "Covered (up to $15,000)" at bounding box center [381, 469] width 209 height 43
click at [459, 448] on div "Covered (up to $15,000)" at bounding box center [381, 469] width 209 height 43
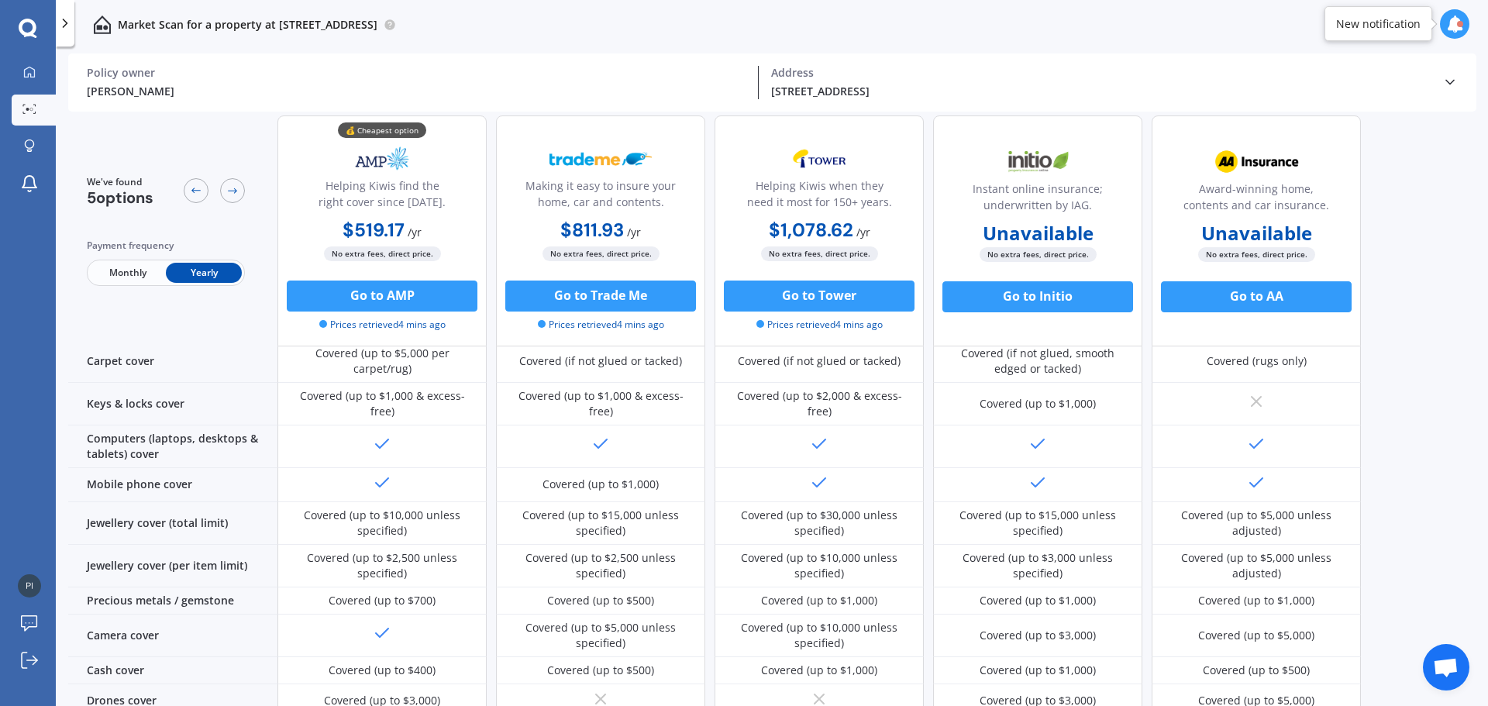
scroll to position [232, 0]
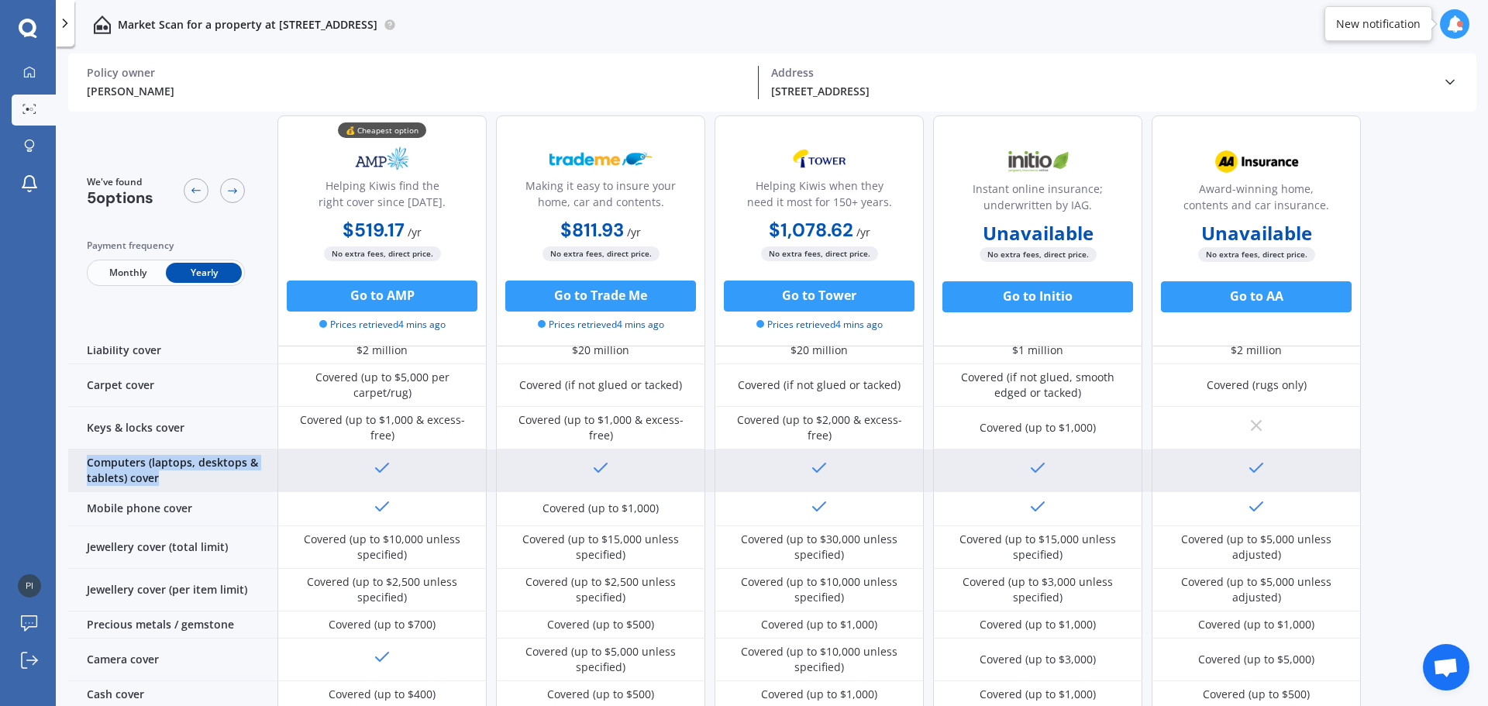
drag, startPoint x: 70, startPoint y: 446, endPoint x: 181, endPoint y: 463, distance: 112.9
click at [181, 463] on div "Computers (laptops, desktops & tablets) cover" at bounding box center [172, 470] width 209 height 43
click at [212, 463] on div "Computers (laptops, desktops & tablets) cover" at bounding box center [172, 470] width 209 height 43
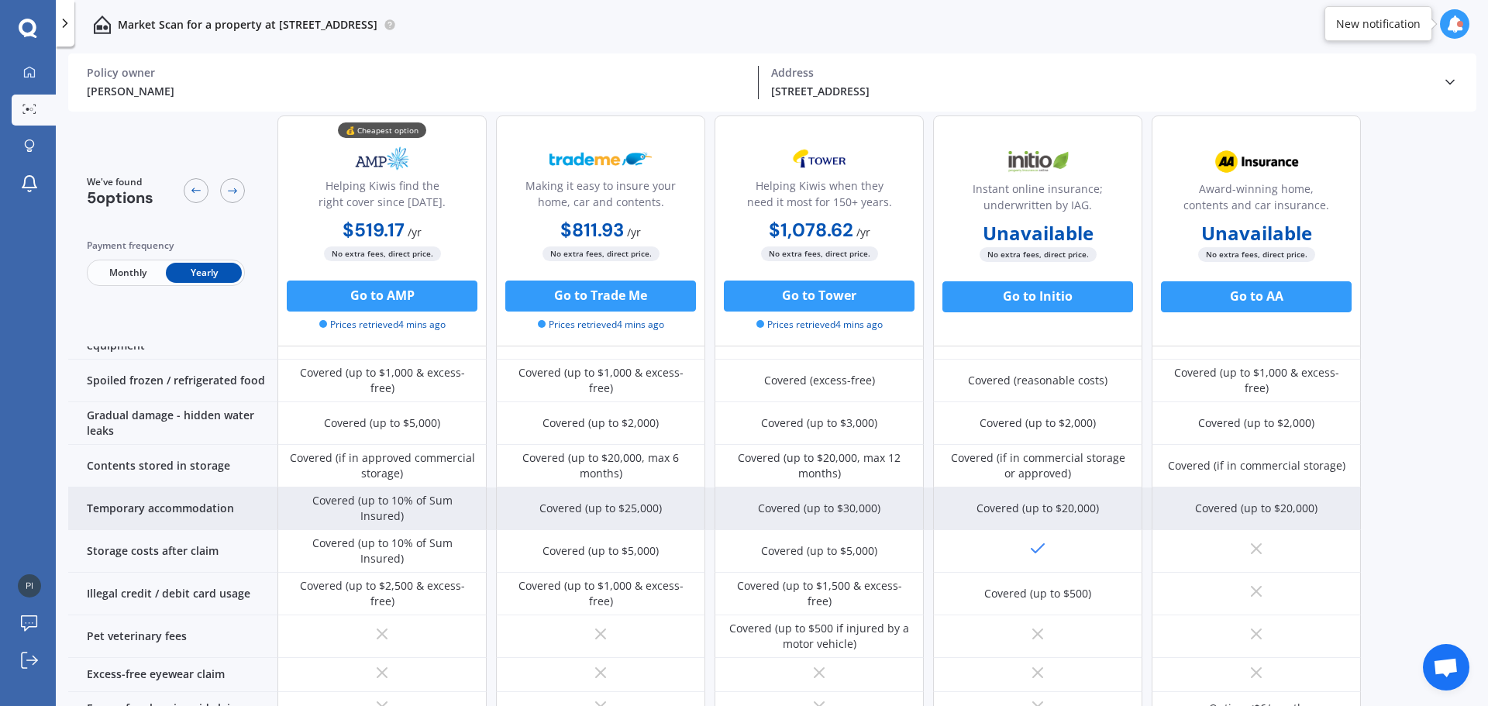
scroll to position [852, 0]
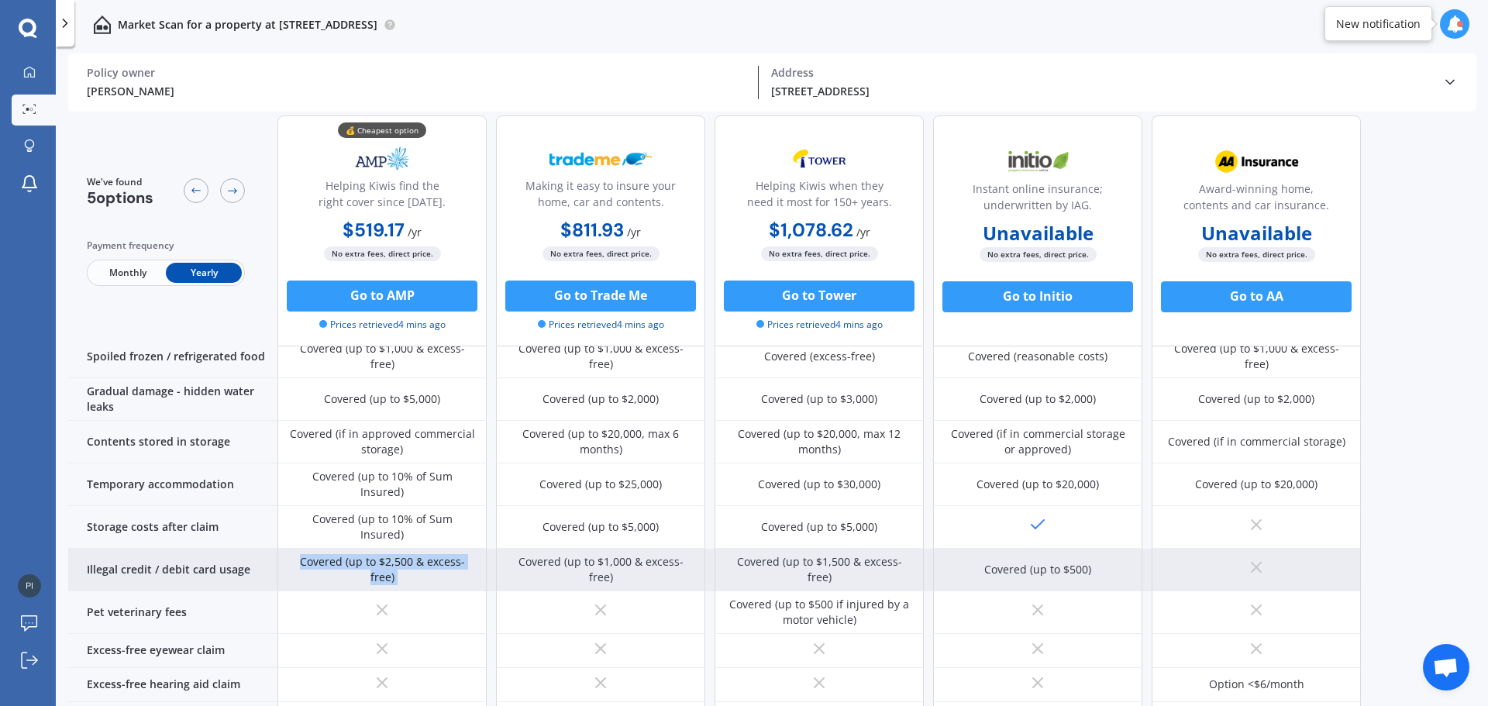
drag, startPoint x: 291, startPoint y: 494, endPoint x: 497, endPoint y: 488, distance: 205.5
click at [497, 549] on div "Covered (up to $2,500 & excess-free) Covered (up to $1,000 & excess-free) Cover…" at bounding box center [818, 570] width 1083 height 43
click at [425, 554] on div "Covered (up to $2,500 & excess-free)" at bounding box center [382, 569] width 186 height 31
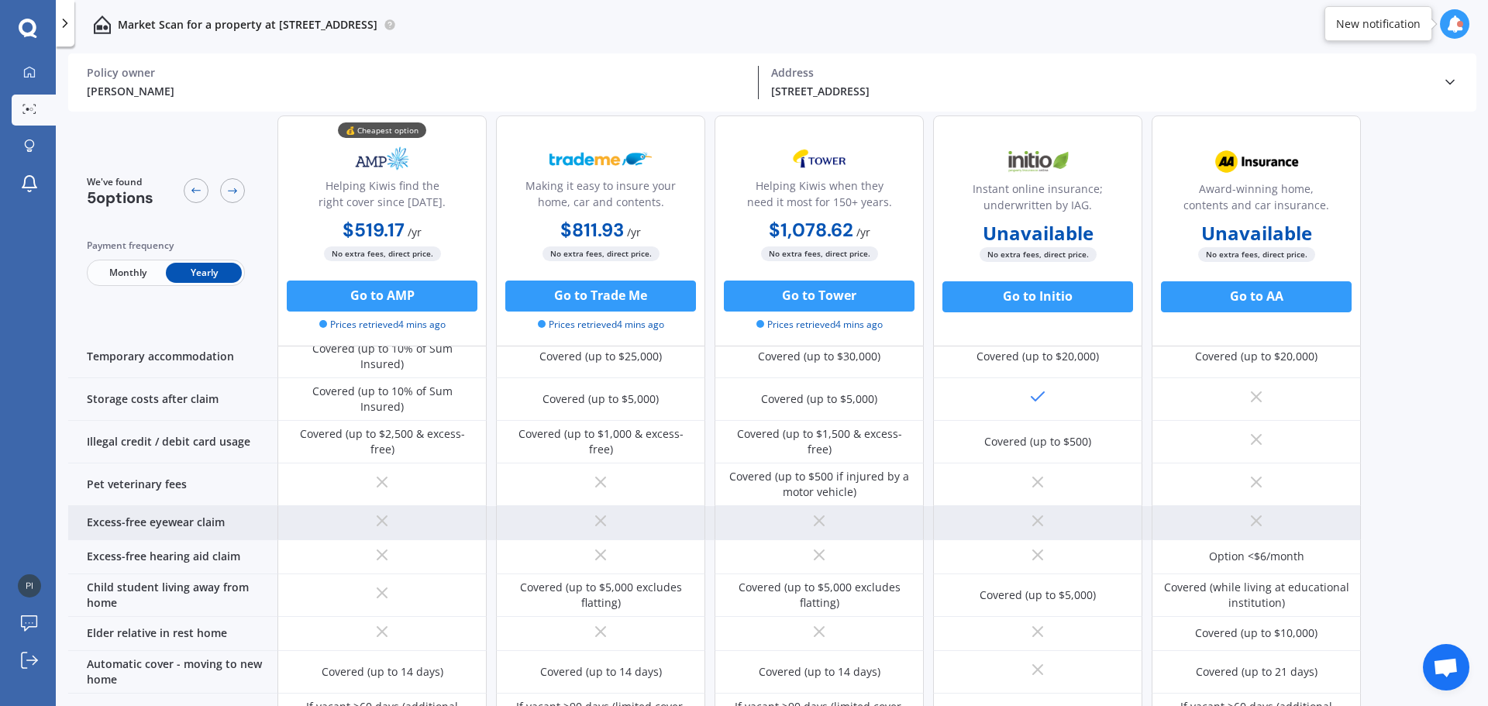
scroll to position [1007, 0]
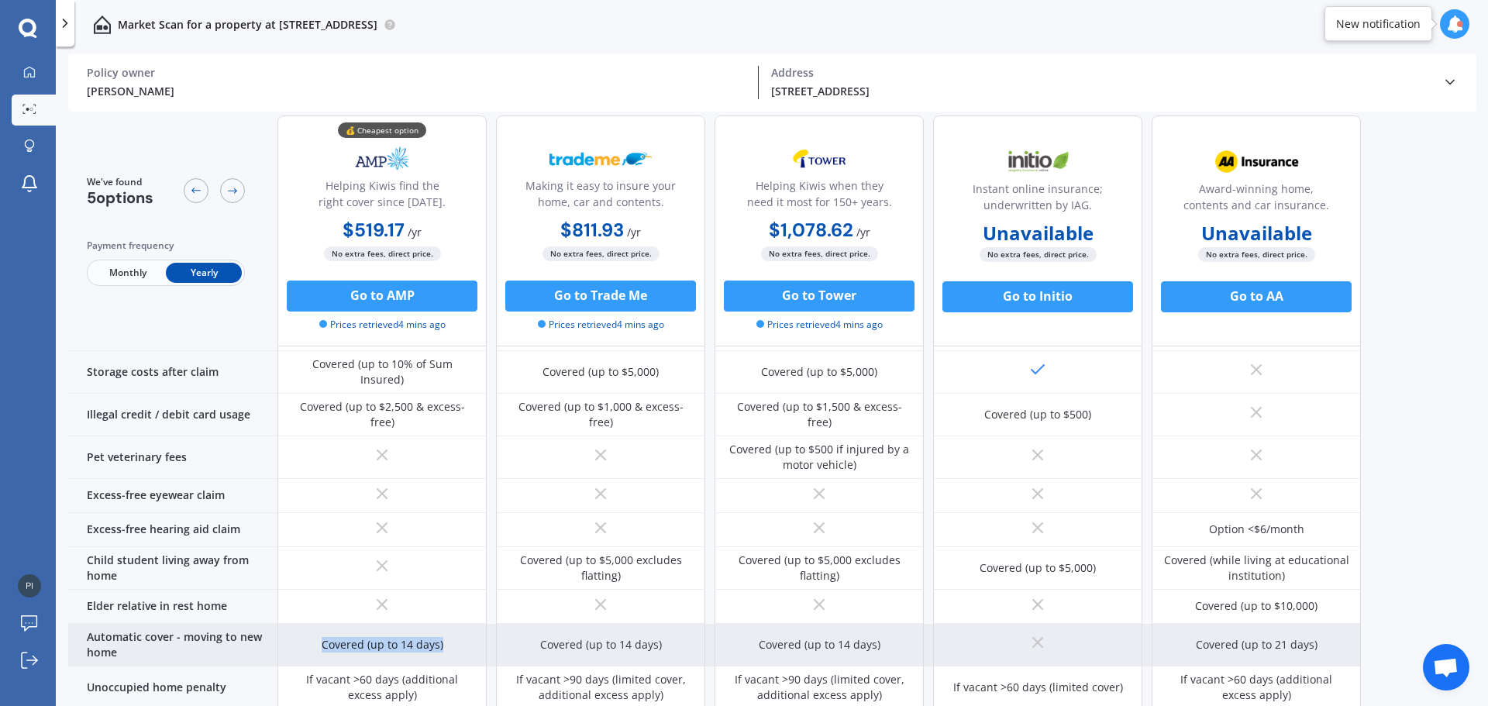
drag, startPoint x: 320, startPoint y: 560, endPoint x: 453, endPoint y: 564, distance: 132.6
click at [449, 624] on div "Covered (up to 14 days)" at bounding box center [381, 645] width 209 height 43
click at [453, 624] on div "Covered (up to 14 days)" at bounding box center [381, 645] width 209 height 43
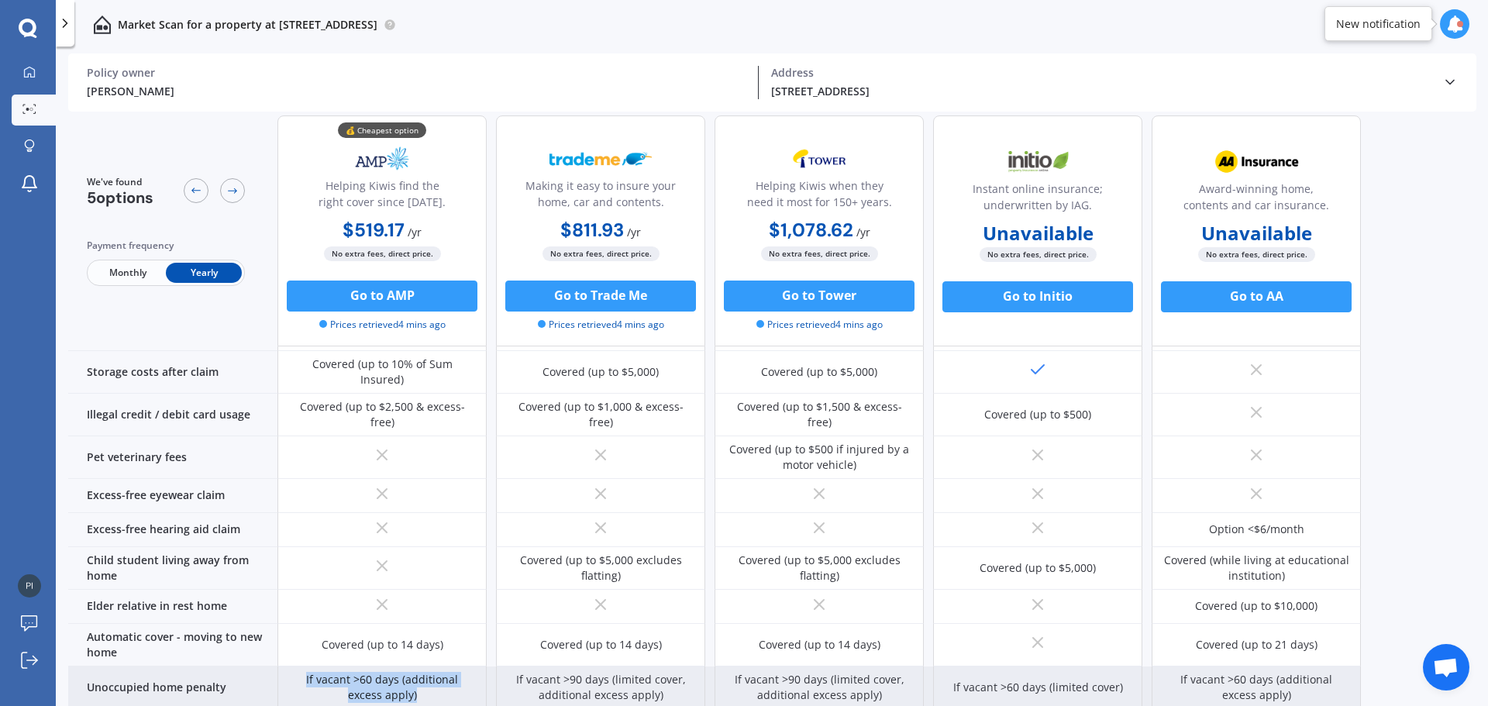
drag, startPoint x: 398, startPoint y: 618, endPoint x: 282, endPoint y: 596, distance: 118.4
click at [282, 666] on div "If vacant >60 days (additional excess apply)" at bounding box center [381, 687] width 209 height 43
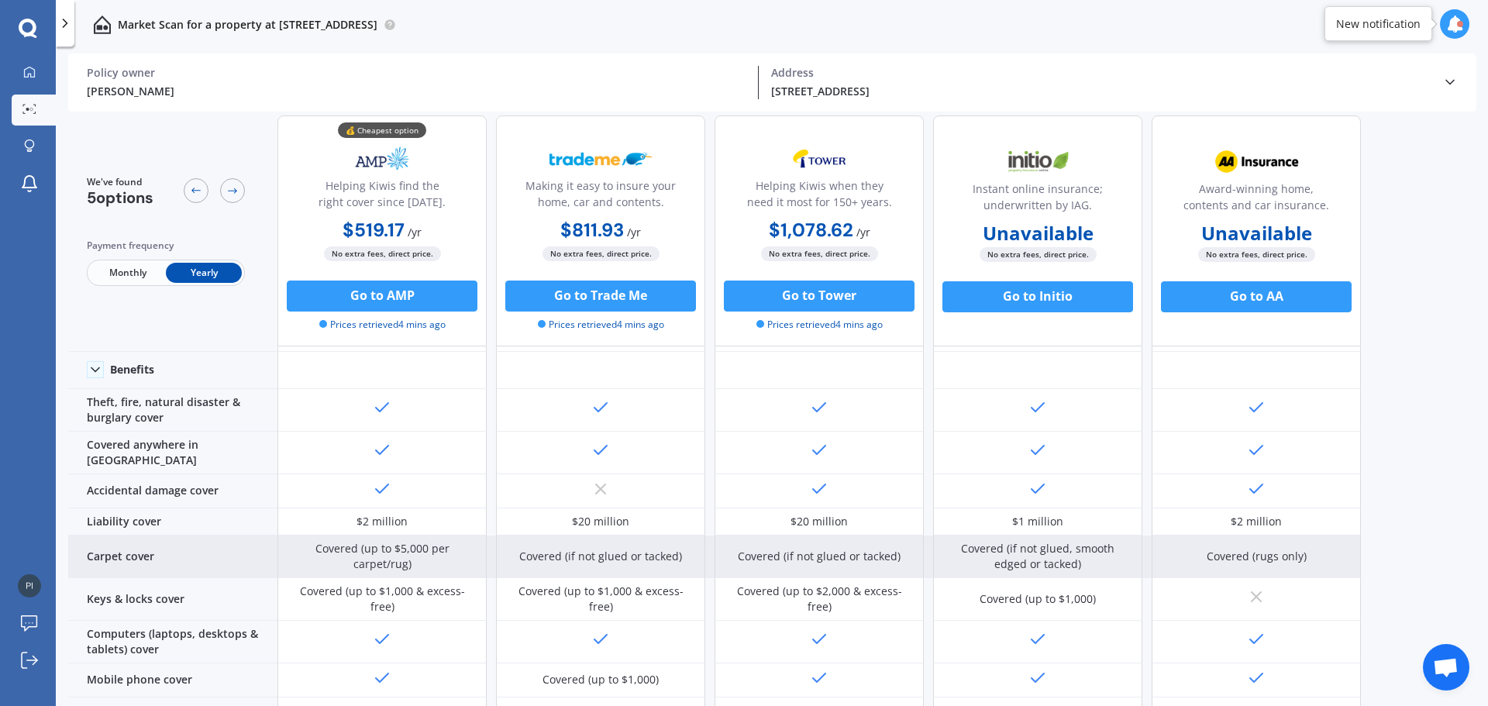
scroll to position [0, 0]
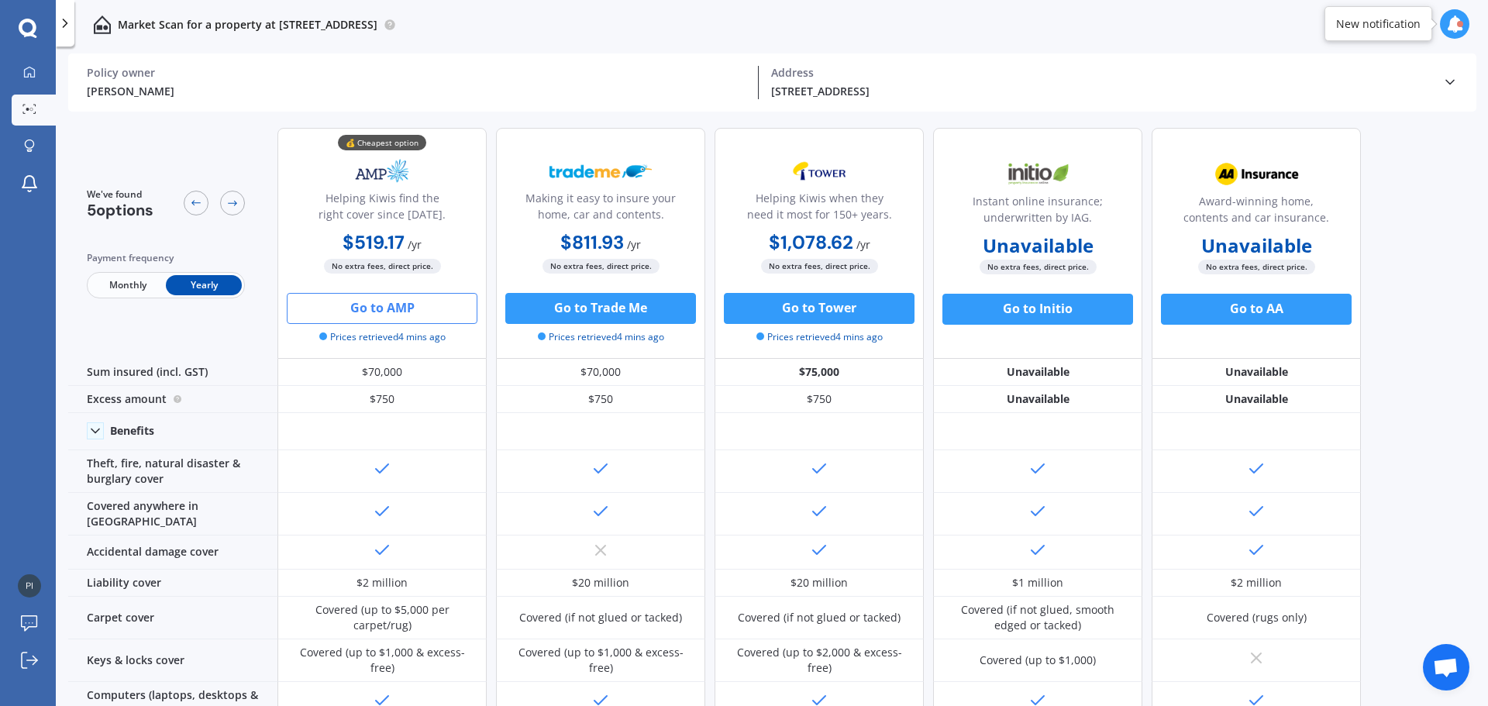
click at [429, 308] on button "Go to AMP" at bounding box center [382, 308] width 191 height 31
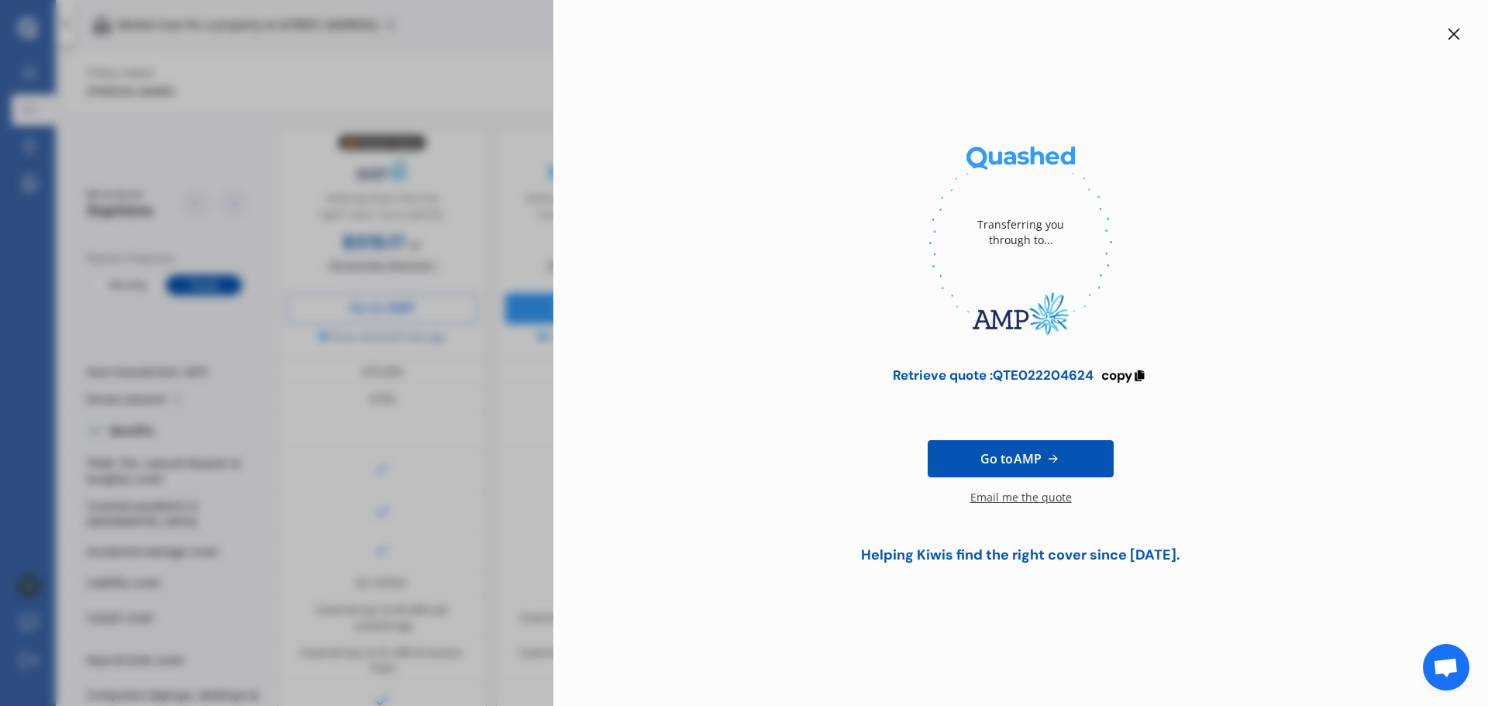
click at [1459, 37] on icon at bounding box center [1454, 34] width 12 height 12
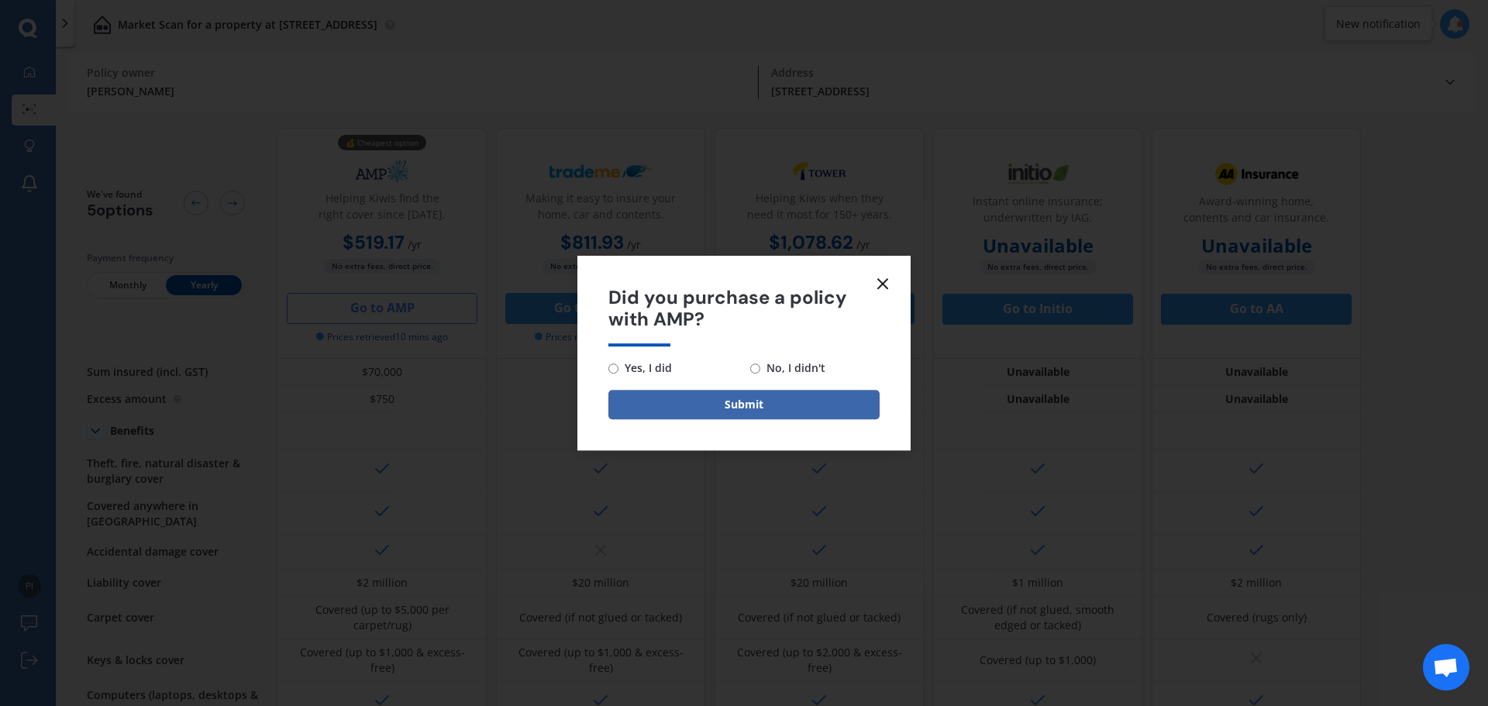
click at [885, 274] on icon at bounding box center [882, 283] width 19 height 19
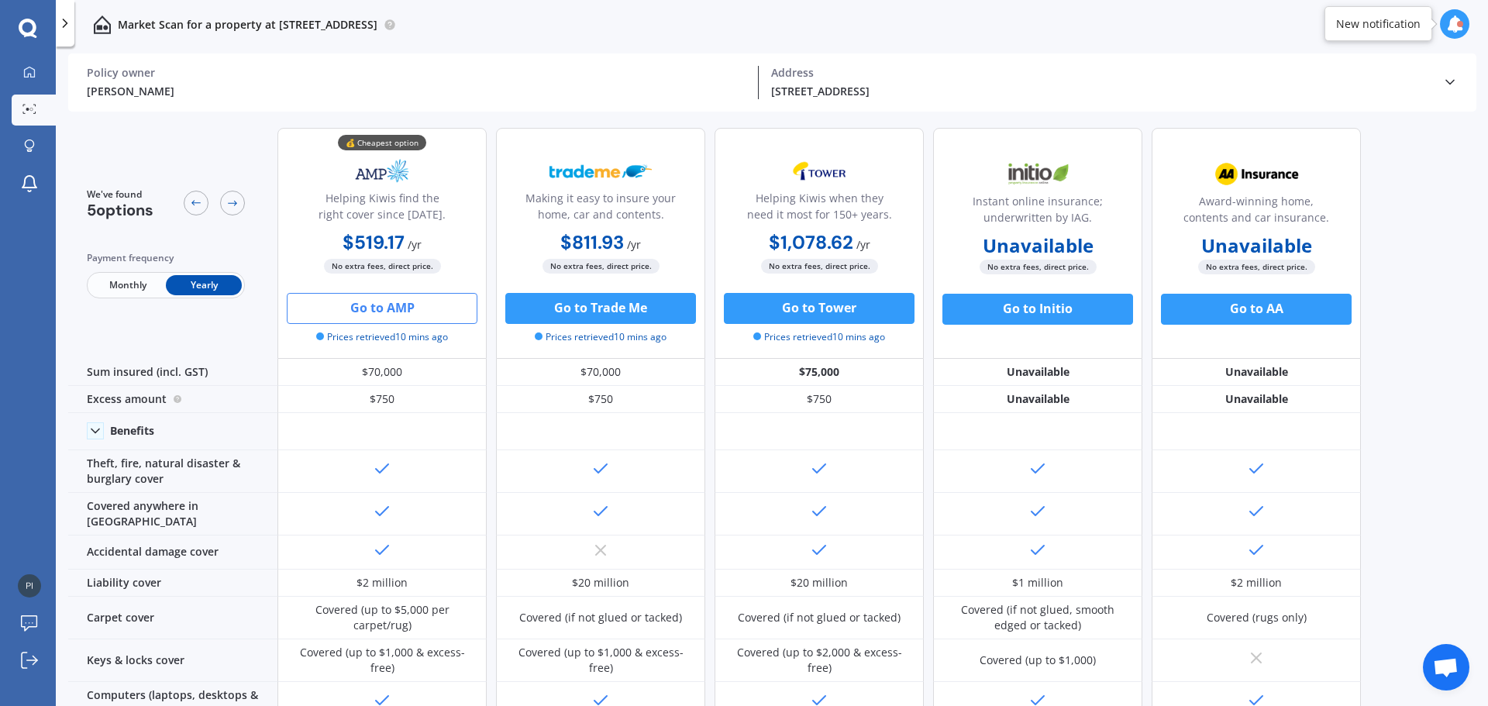
click at [1451, 80] on icon at bounding box center [1449, 81] width 15 height 15
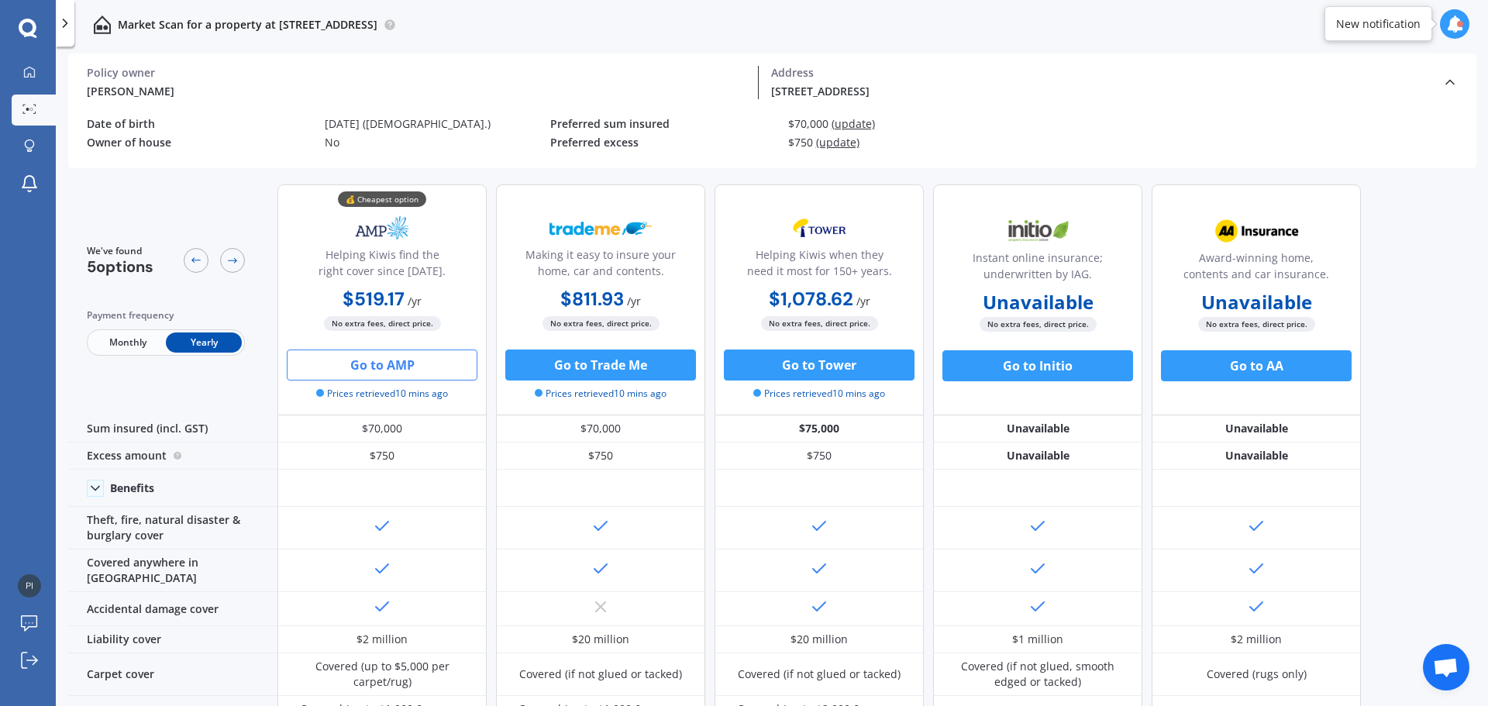
click at [67, 26] on icon at bounding box center [64, 22] width 15 height 15
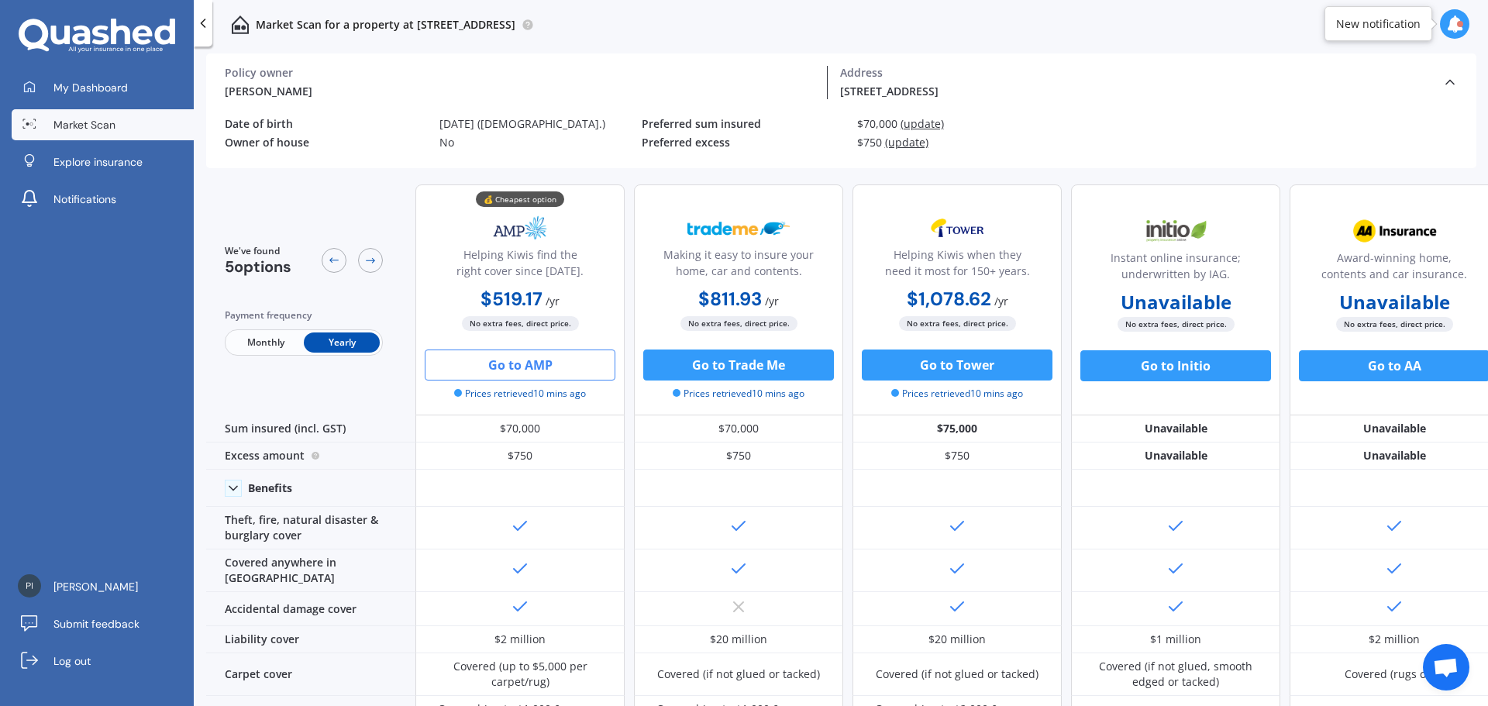
click at [205, 24] on icon at bounding box center [202, 22] width 15 height 15
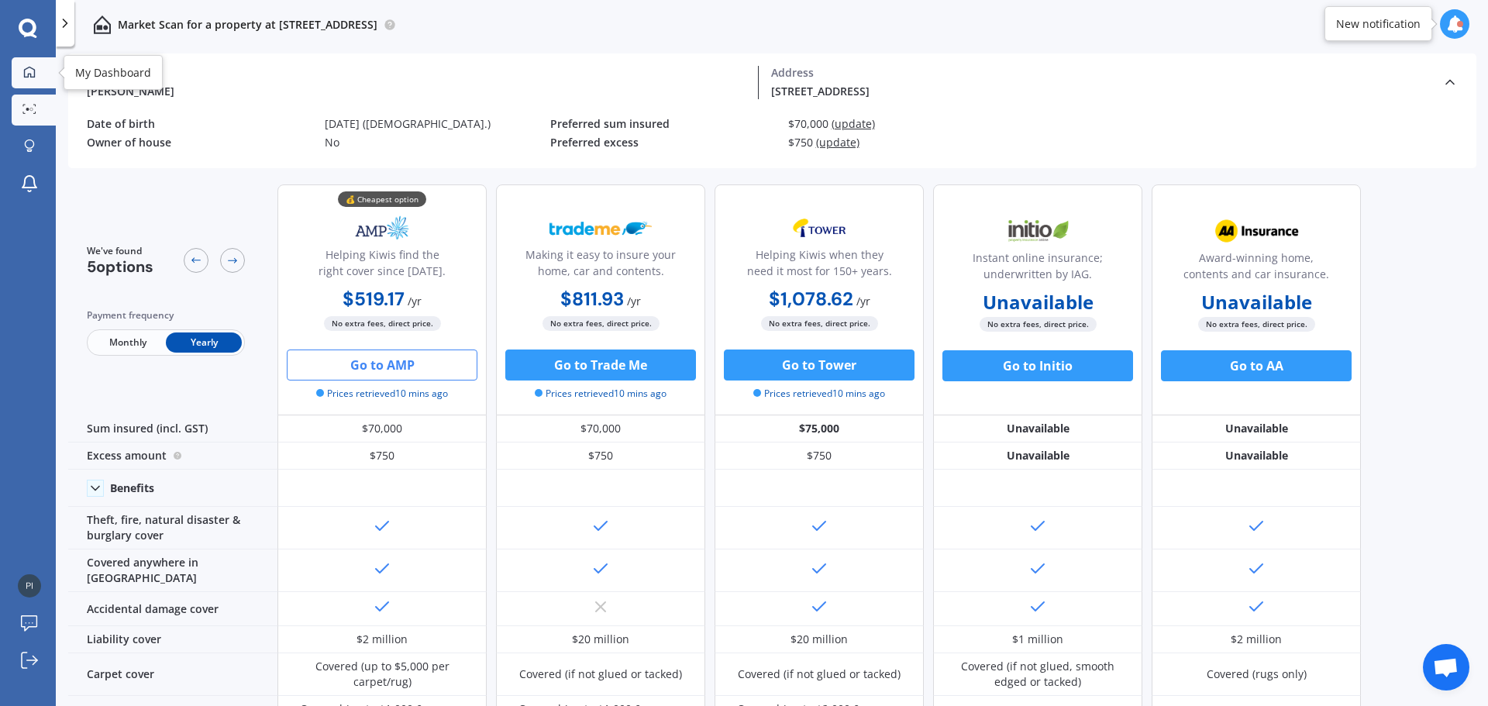
click at [22, 72] on div at bounding box center [29, 73] width 23 height 14
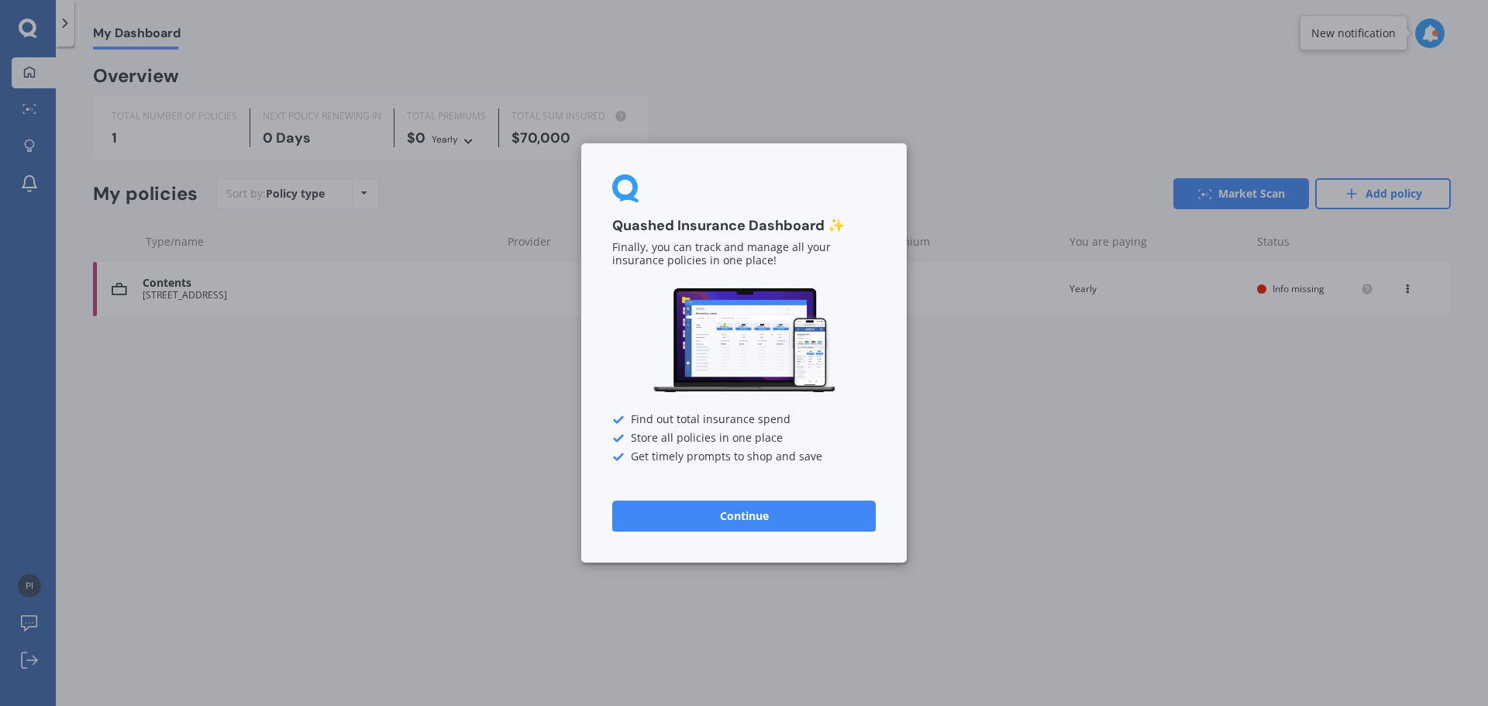
click at [831, 515] on button "Continue" at bounding box center [743, 516] width 263 height 31
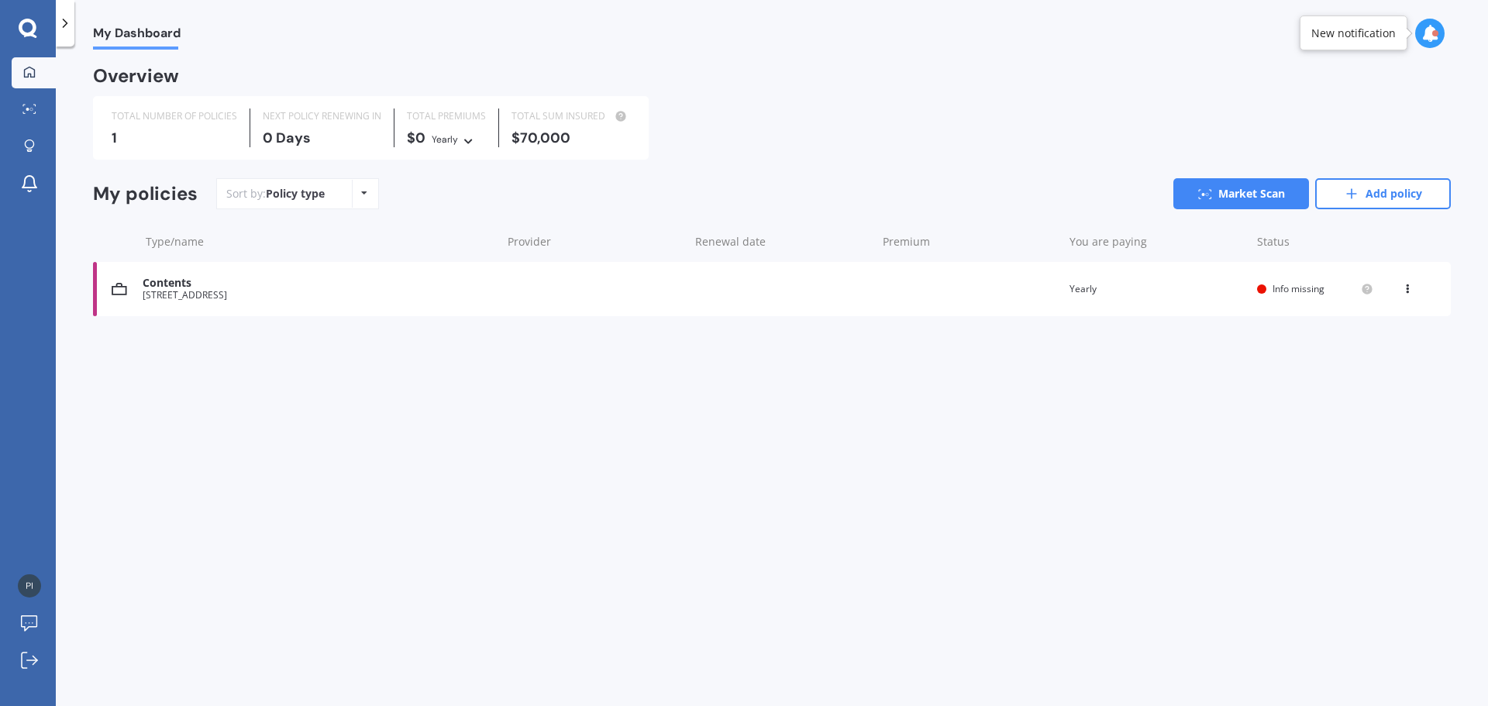
click at [356, 284] on div "Contents" at bounding box center [318, 283] width 351 height 13
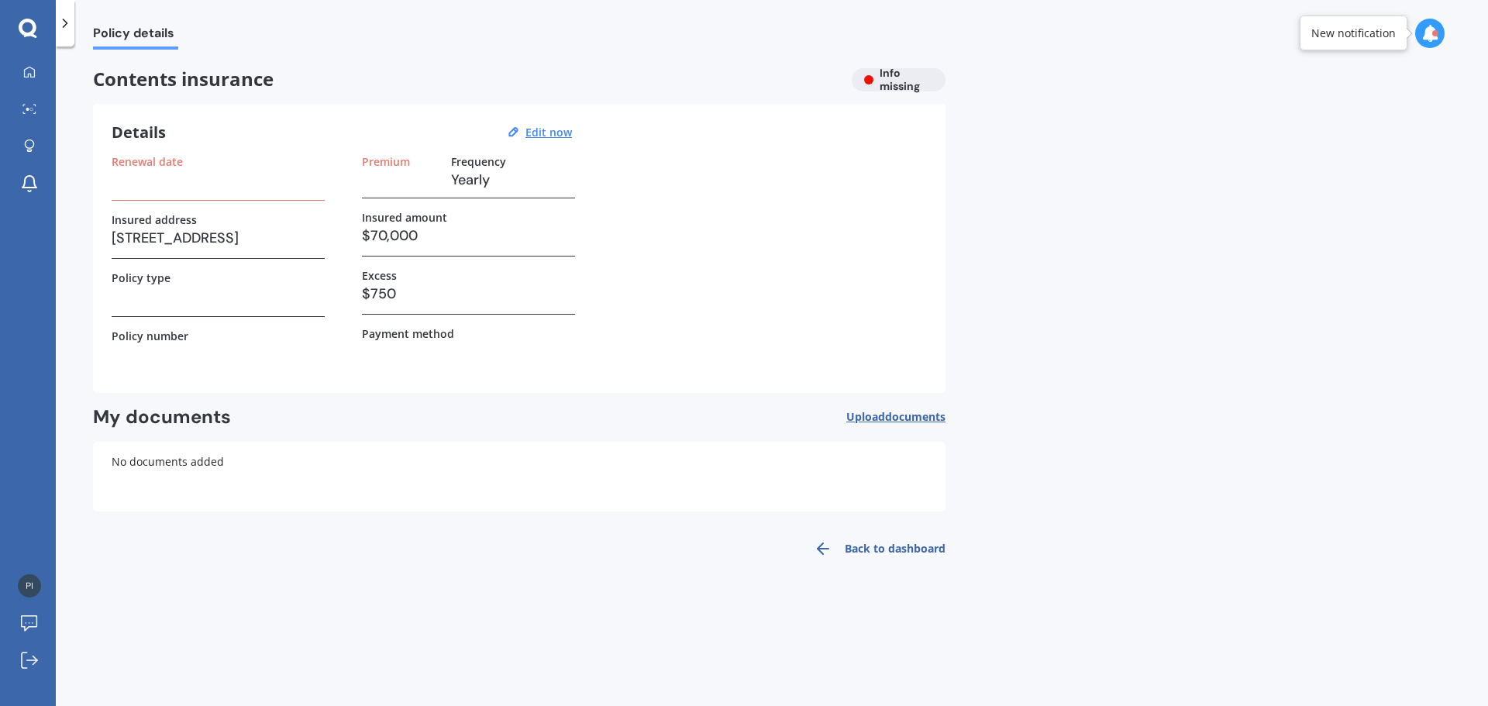
click at [873, 544] on link "Back to dashboard" at bounding box center [874, 548] width 141 height 37
